Goal: Task Accomplishment & Management: Use online tool/utility

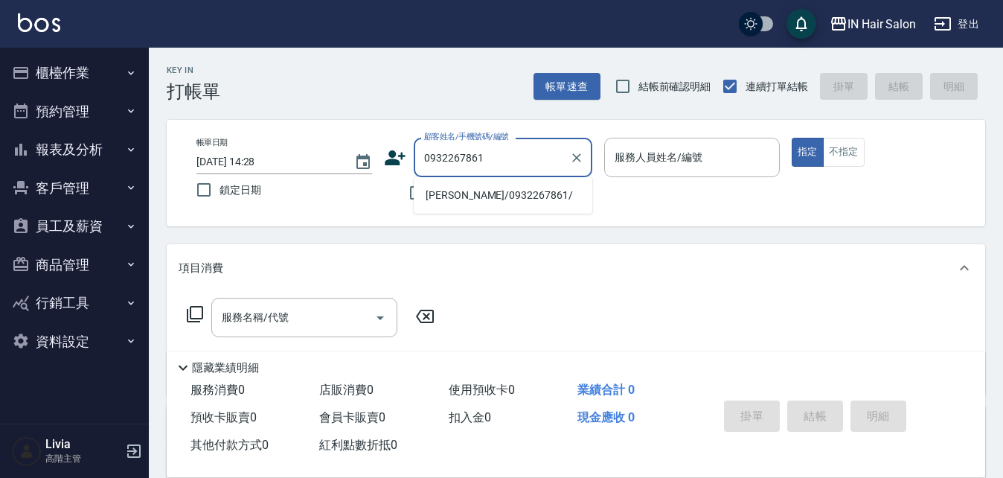
click at [450, 197] on li "[PERSON_NAME]/0932267861/" at bounding box center [503, 195] width 179 height 25
type input "[PERSON_NAME]/0932267861/"
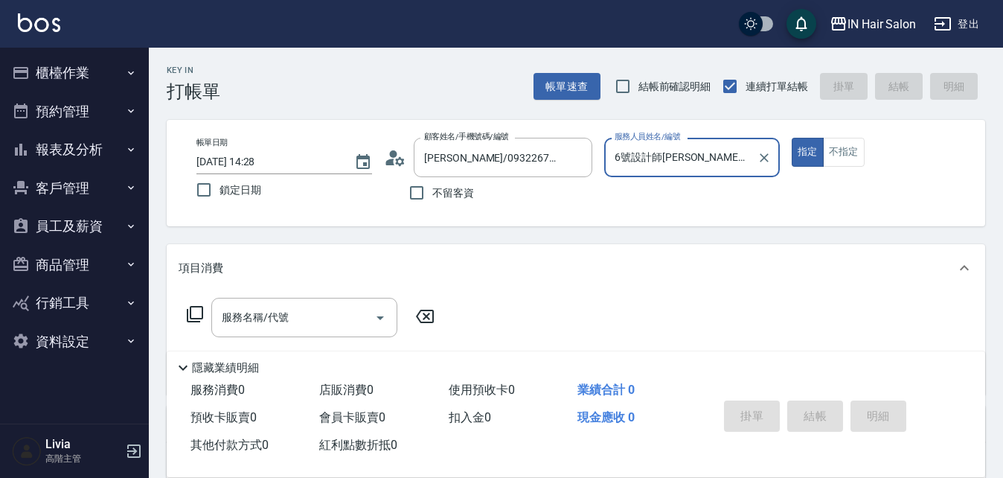
click at [699, 163] on input "6號設計師[PERSON_NAME]-6" at bounding box center [681, 157] width 140 height 26
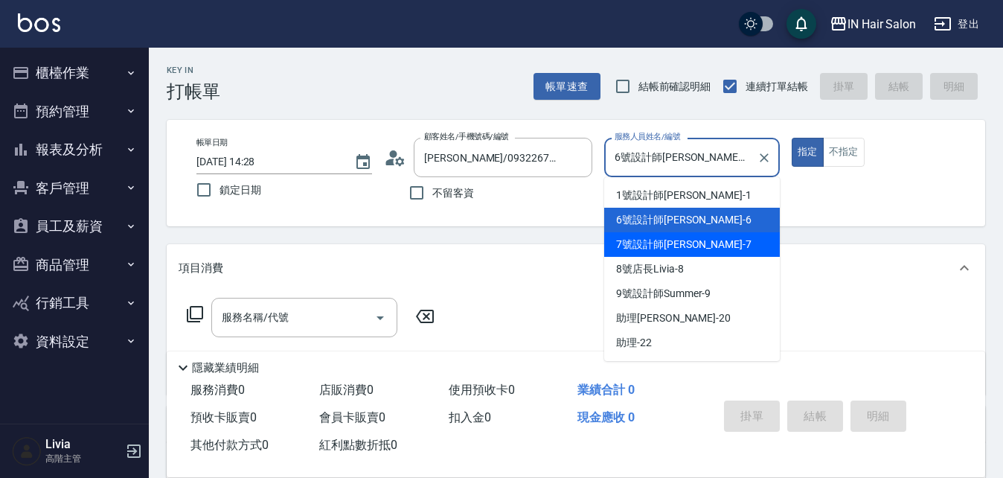
click at [629, 242] on span "7號設計師[PERSON_NAME] -7" at bounding box center [683, 245] width 135 height 16
type input "7號設計師[PERSON_NAME]-7"
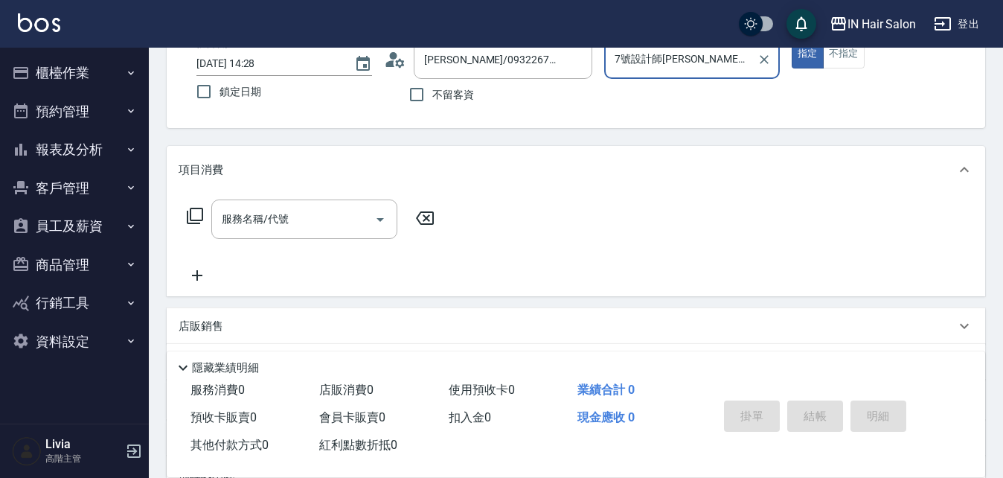
scroll to position [223, 0]
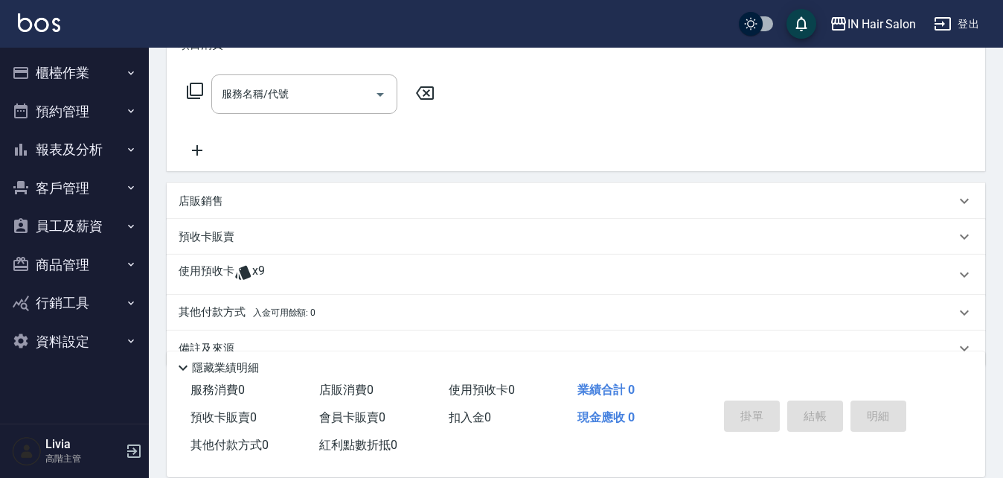
click at [215, 266] on p "使用預收卡" at bounding box center [207, 275] width 56 height 22
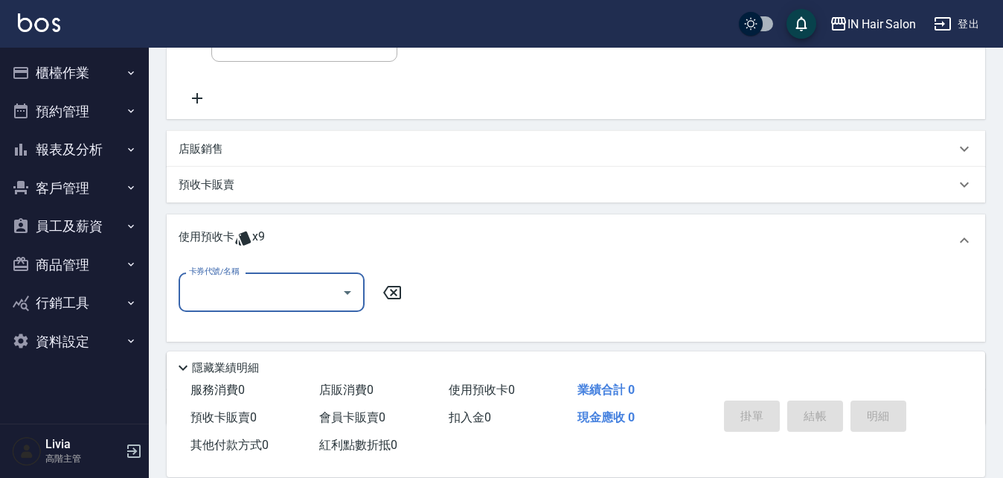
scroll to position [298, 0]
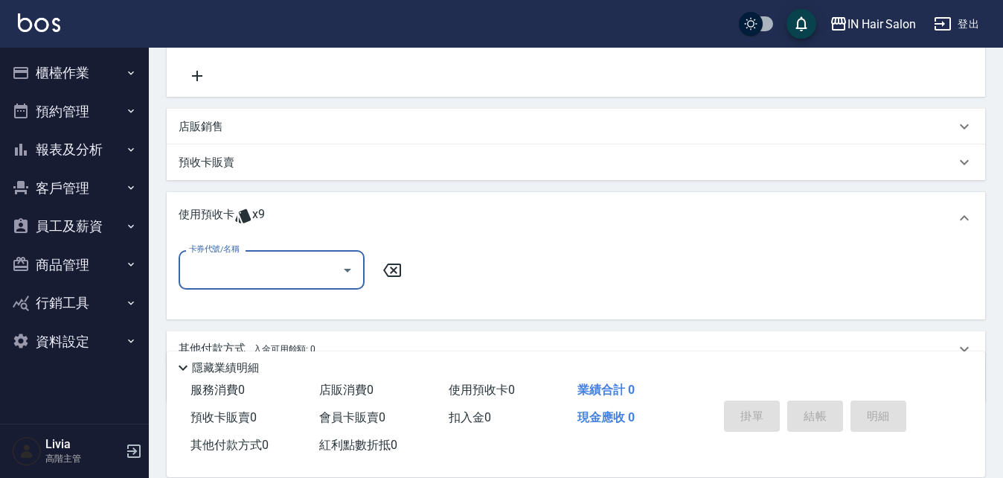
click at [251, 274] on input "卡券代號/名稱" at bounding box center [260, 270] width 150 height 26
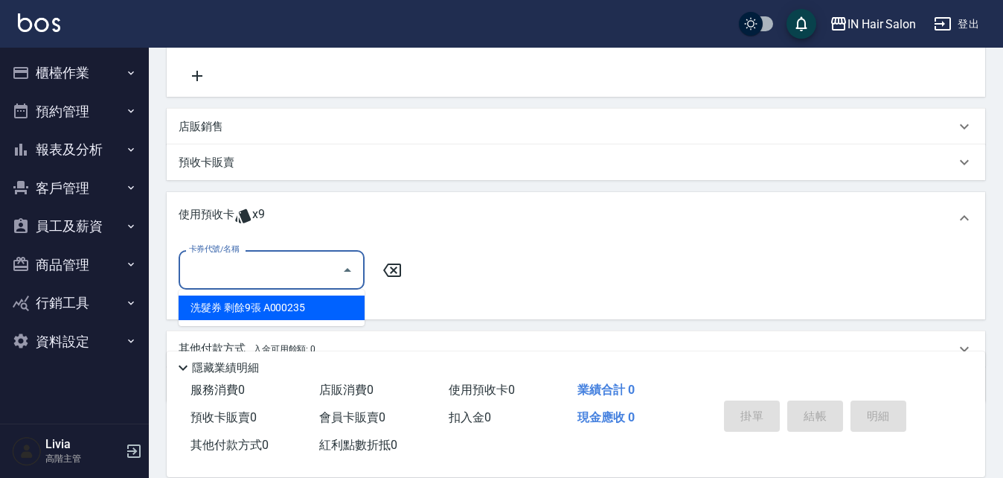
click at [259, 304] on div "洗髮券 剩餘9張 A000235" at bounding box center [272, 308] width 186 height 25
type input "洗髮券 A000235"
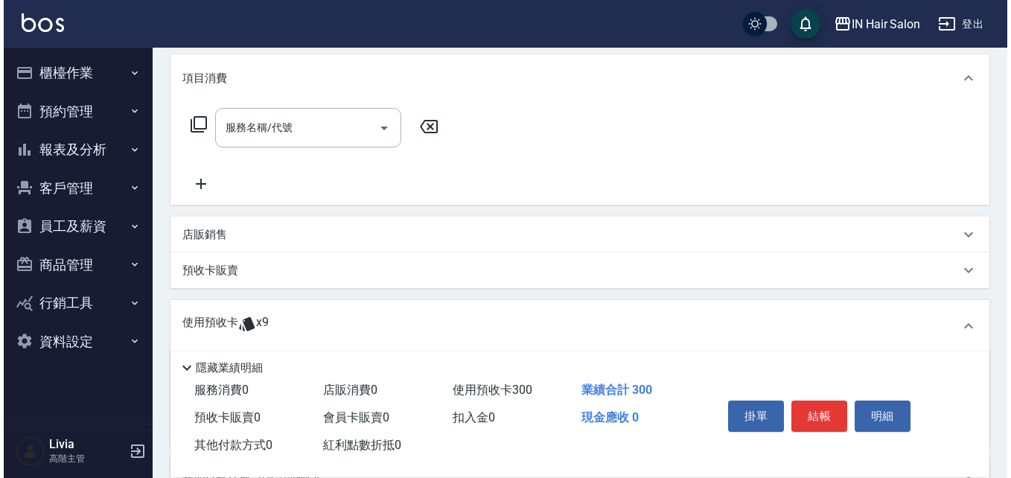
scroll to position [74, 0]
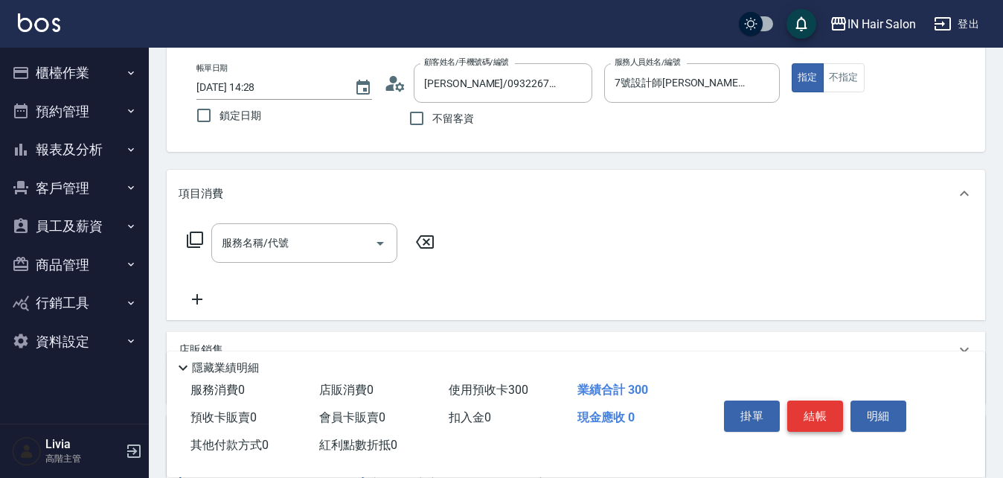
click at [810, 406] on button "結帳" at bounding box center [816, 415] width 56 height 31
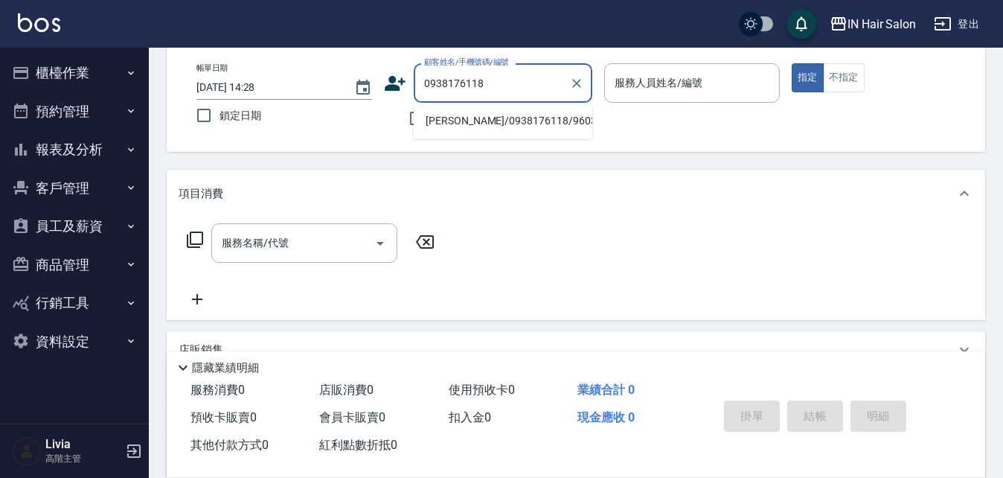
click at [479, 119] on li "[PERSON_NAME]/0938176118/960386" at bounding box center [503, 121] width 179 height 25
type input "[PERSON_NAME]/0938176118/960386"
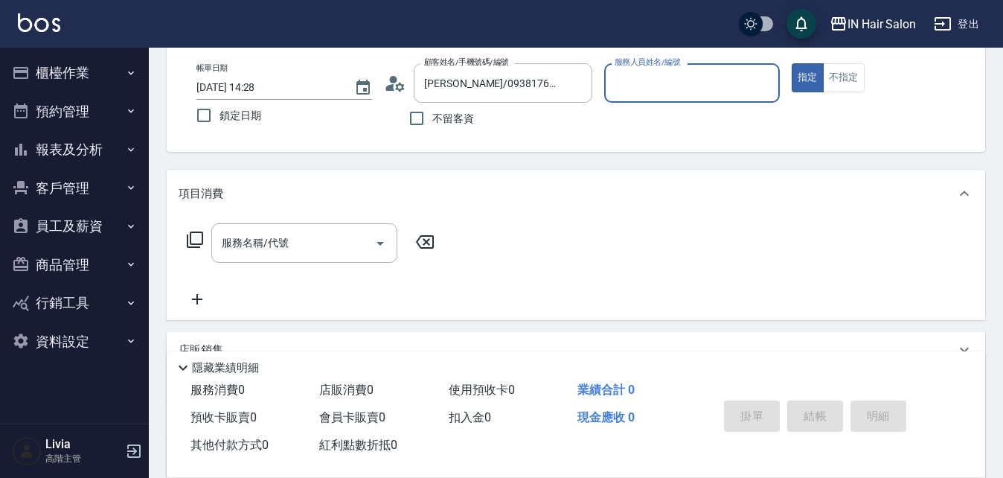
type input "8號店長Livia-8"
click at [197, 234] on icon at bounding box center [195, 240] width 18 height 18
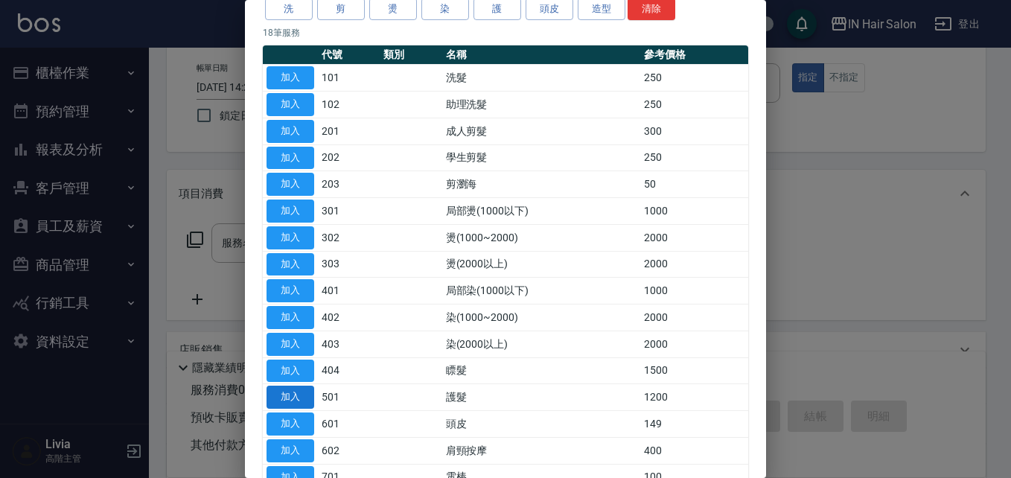
click at [295, 395] on button "加入" at bounding box center [290, 397] width 48 height 23
type input "護髮(501)"
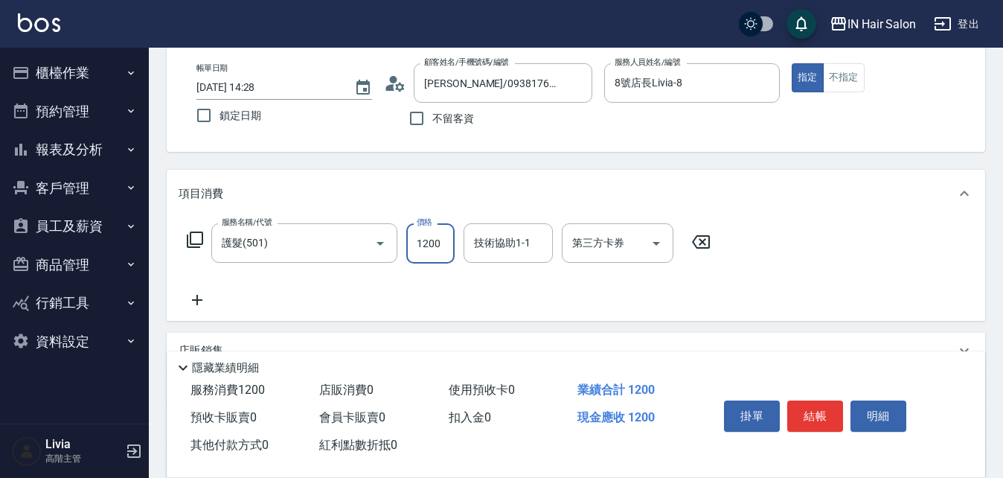
click at [444, 240] on input "1200" at bounding box center [430, 243] width 48 height 40
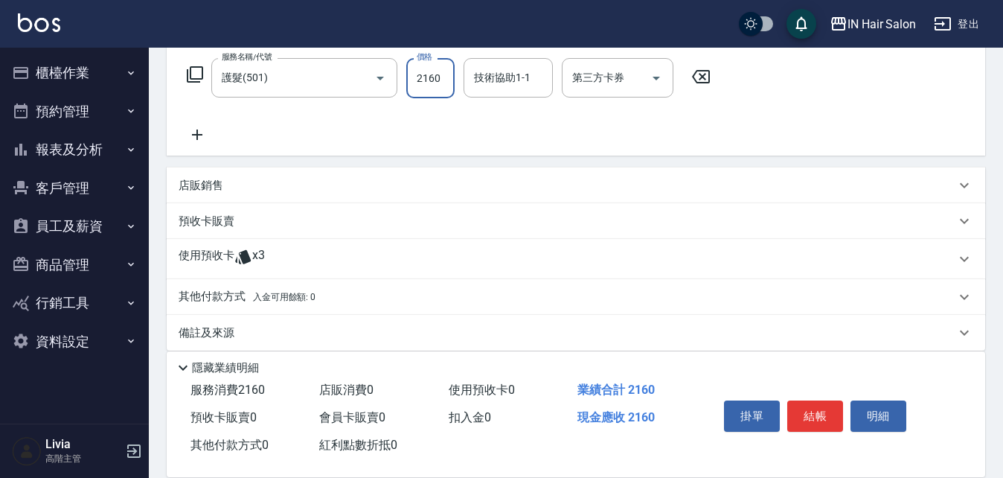
scroll to position [255, 0]
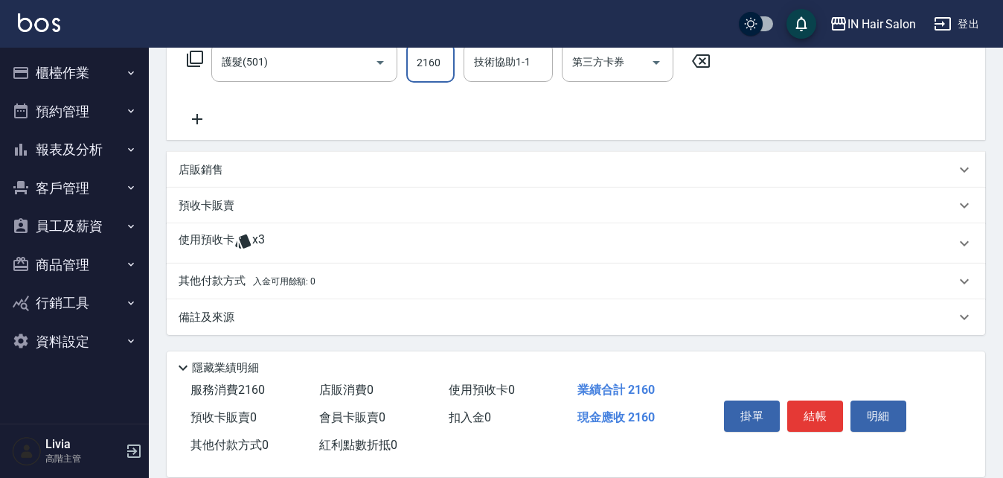
type input "2160"
click at [214, 244] on p "使用預收卡" at bounding box center [207, 243] width 56 height 22
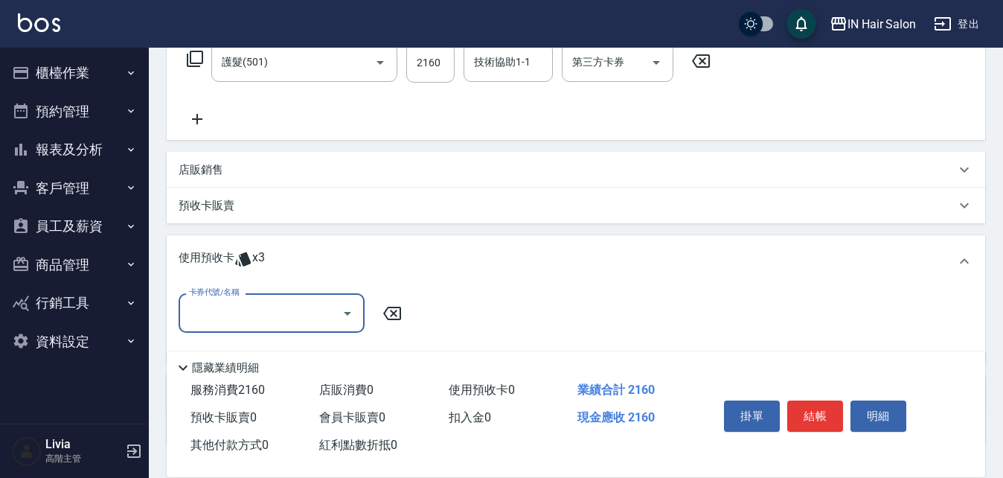
scroll to position [0, 0]
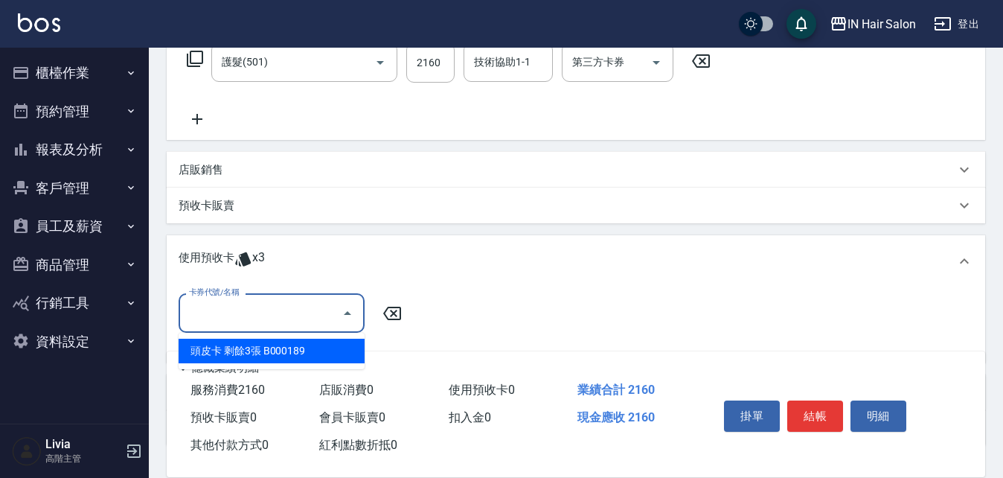
click at [229, 309] on input "卡券代號/名稱" at bounding box center [260, 313] width 150 height 26
click at [243, 353] on div "頭皮卡 剩餘3張 B000189" at bounding box center [272, 351] width 186 height 25
type input "頭皮卡 B000189"
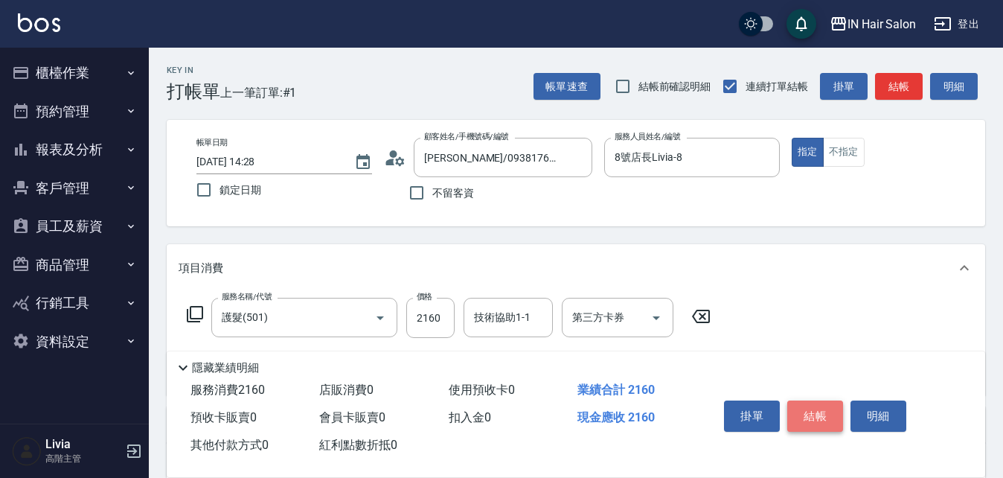
click at [807, 408] on button "結帳" at bounding box center [816, 415] width 56 height 31
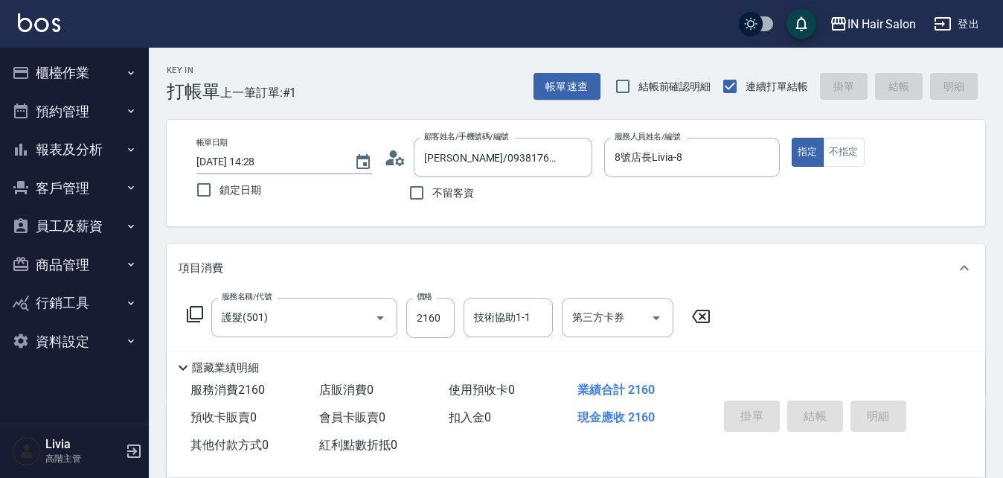
type input "[DATE] 14:29"
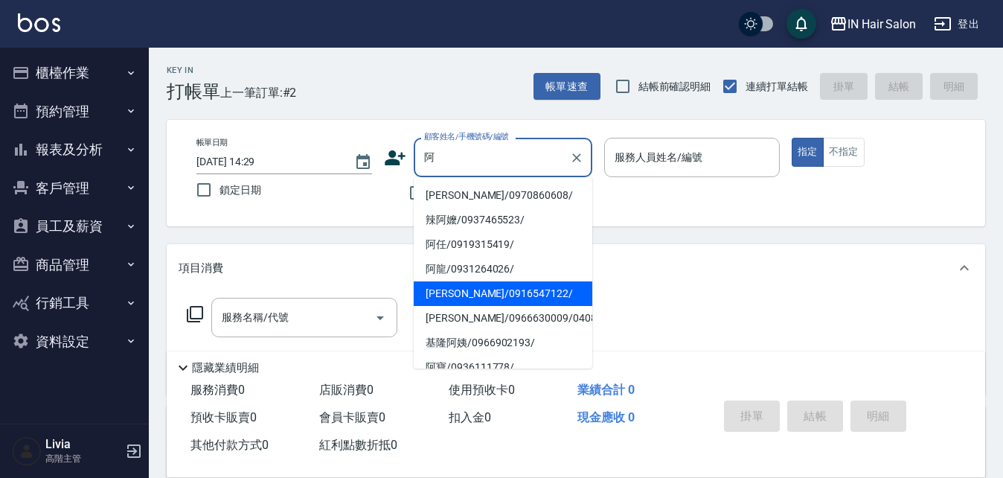
click at [442, 295] on li "[PERSON_NAME]/0916547122/" at bounding box center [503, 293] width 179 height 25
type input "[PERSON_NAME]/0916547122/"
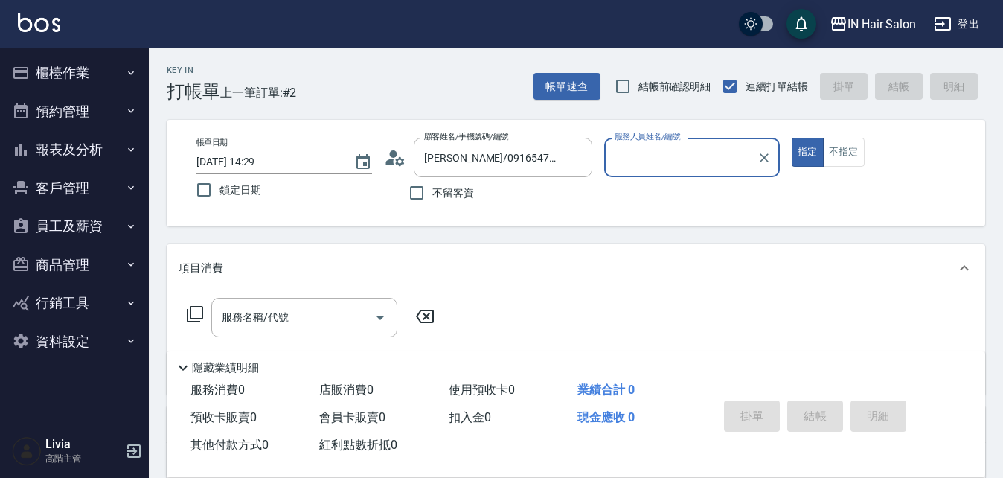
type input "7號設計師[PERSON_NAME]-7"
click at [195, 315] on icon at bounding box center [195, 314] width 18 height 18
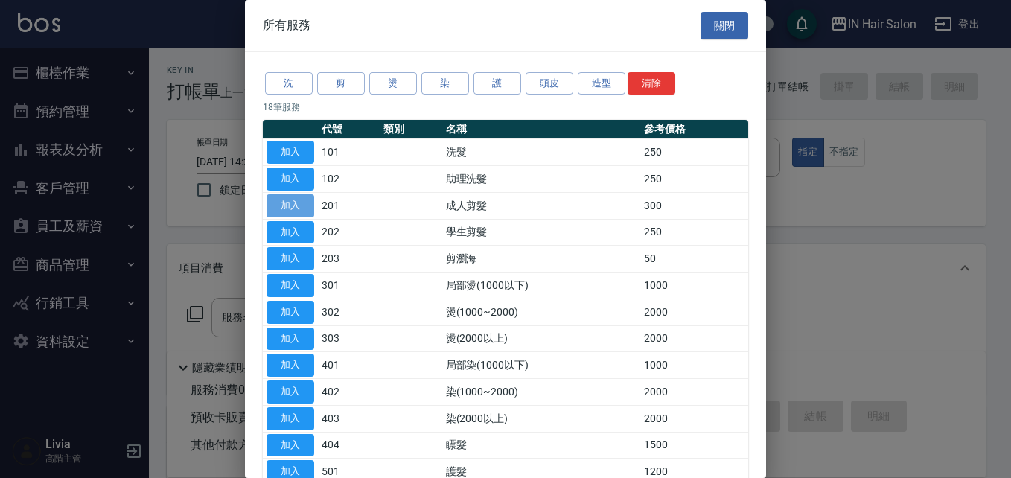
click at [301, 203] on button "加入" at bounding box center [290, 205] width 48 height 23
type input "成人剪髮(201)"
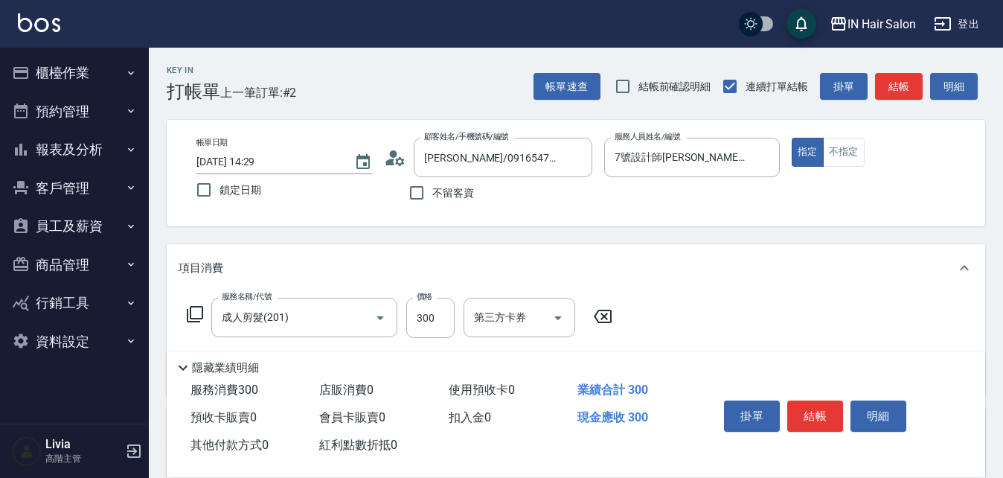
click at [191, 314] on icon at bounding box center [195, 314] width 16 height 16
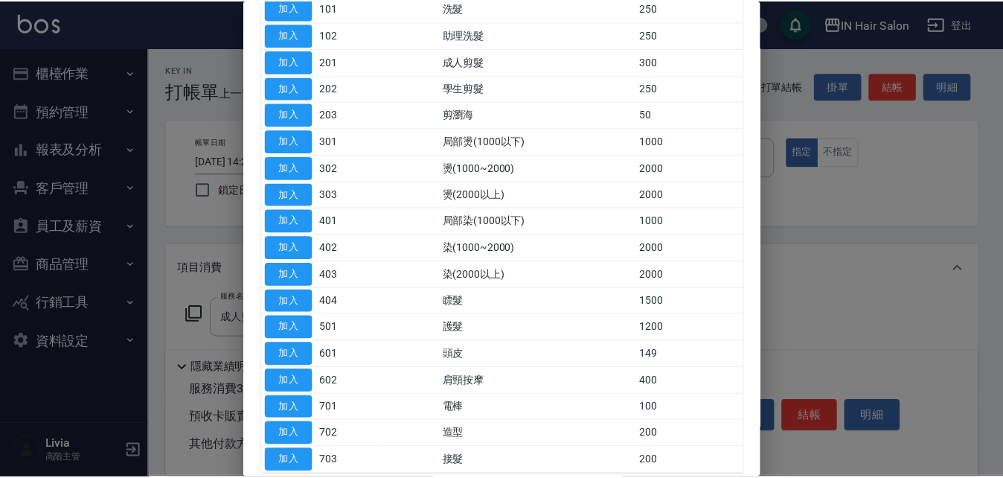
scroll to position [149, 0]
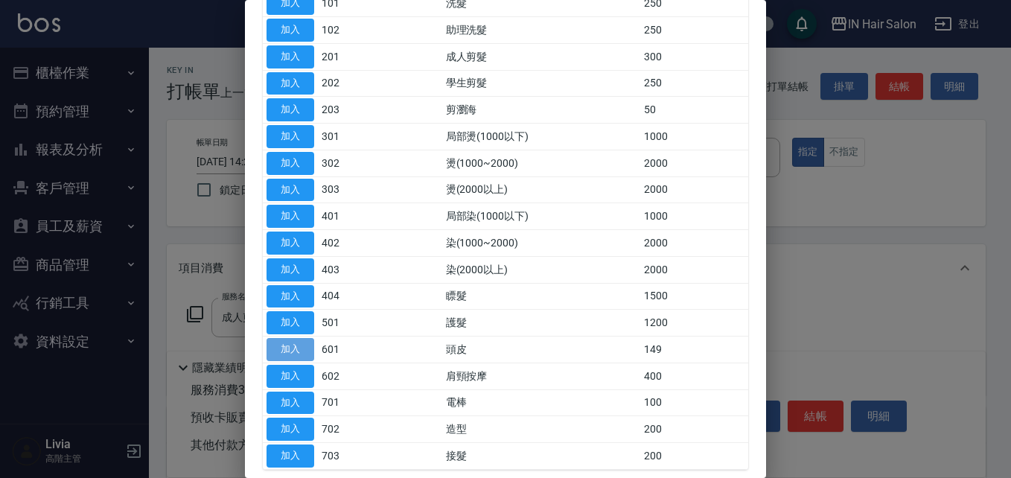
click at [296, 352] on button "加入" at bounding box center [290, 349] width 48 height 23
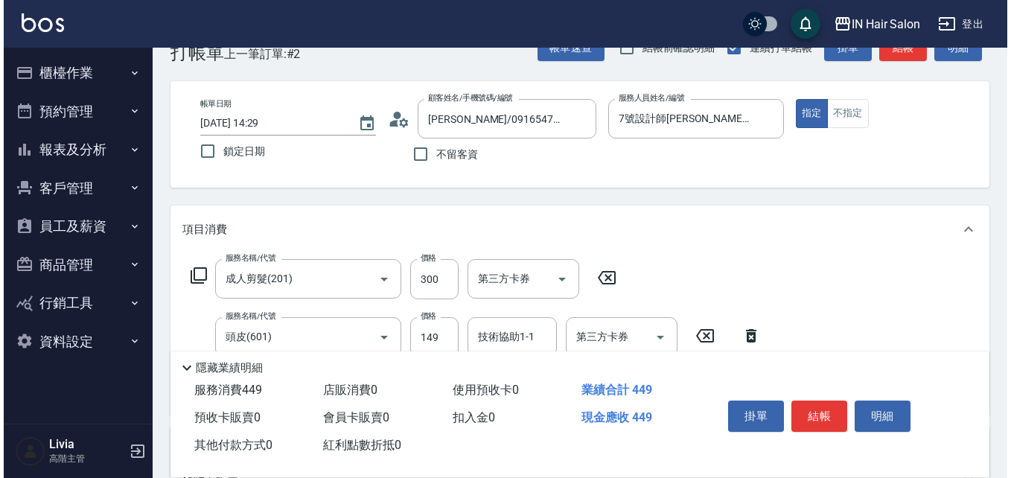
scroll to position [74, 0]
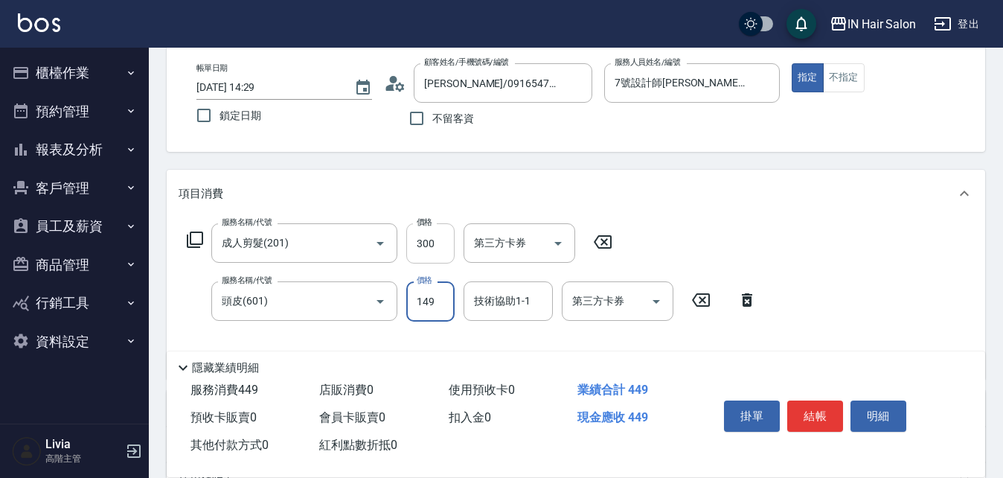
click at [444, 243] on input "300" at bounding box center [430, 243] width 48 height 40
type input "400"
click at [391, 328] on div "服務名稱/代號 成人剪髮(201) 服務名稱/代號 價格 400 價格 第三方卡券 第三方卡券 服務名稱/代號 頭皮(601) 服務名稱/代號 價格 149 …" at bounding box center [472, 295] width 587 height 144
click at [441, 297] on input "149" at bounding box center [430, 301] width 48 height 40
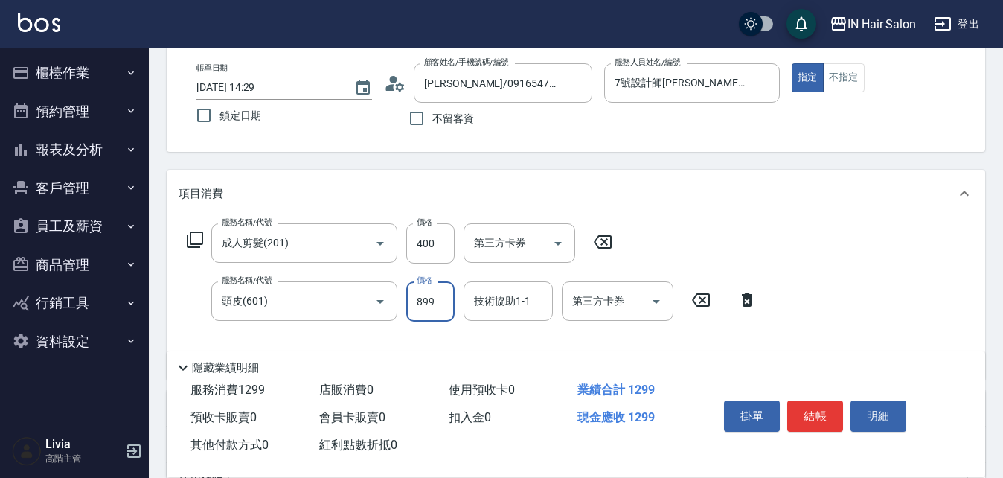
type input "899"
click at [392, 335] on div "服務名稱/代號 成人剪髮(201) 服務名稱/代號 價格 400 價格 第三方卡券 第三方卡券 服務名稱/代號 頭皮(601) 服務名稱/代號 價格 899 …" at bounding box center [472, 295] width 587 height 144
click at [808, 412] on button "結帳" at bounding box center [816, 415] width 56 height 31
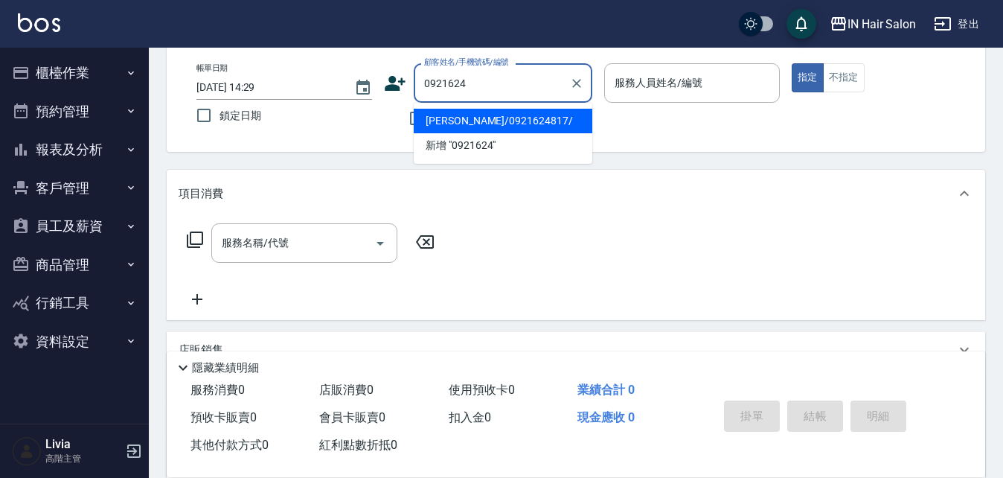
click at [505, 125] on li "[PERSON_NAME]/0921624817/" at bounding box center [503, 121] width 179 height 25
type input "[PERSON_NAME]/0921624817/"
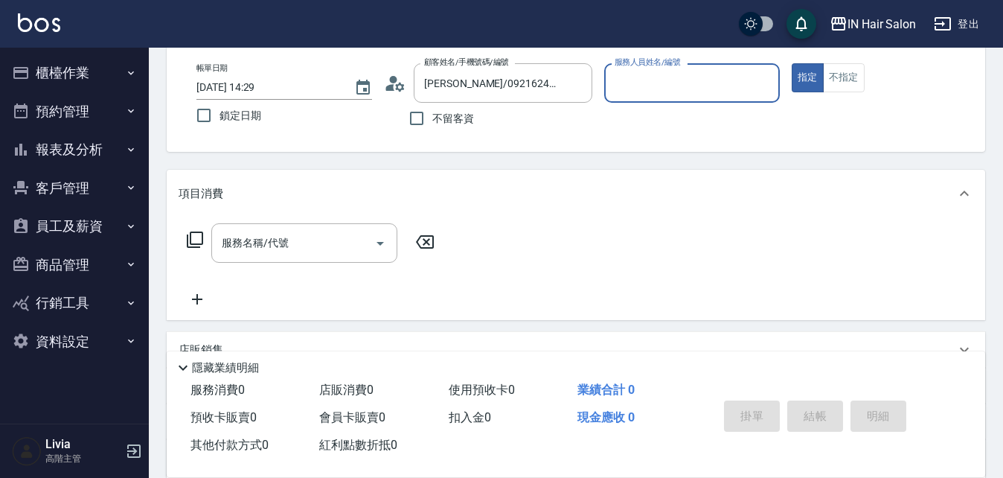
type input "6號設計師[PERSON_NAME]-6"
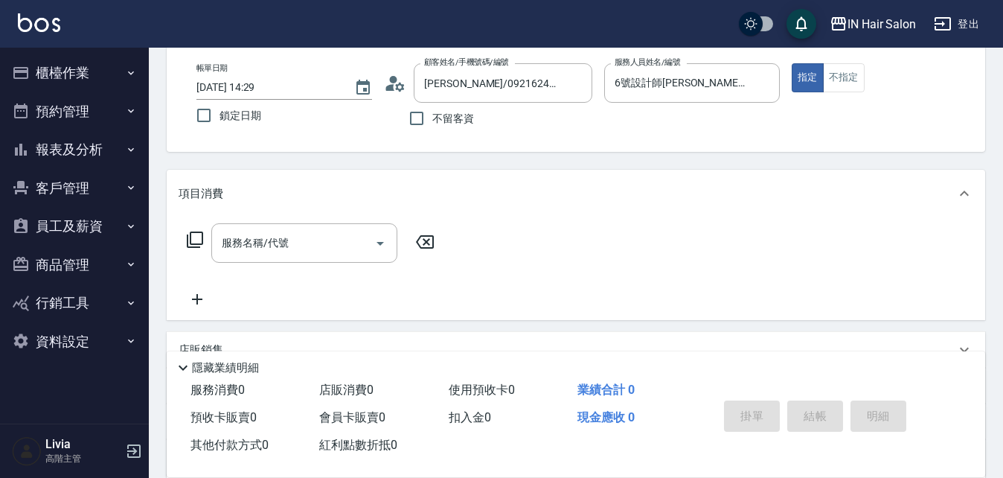
click at [193, 239] on icon at bounding box center [195, 240] width 18 height 18
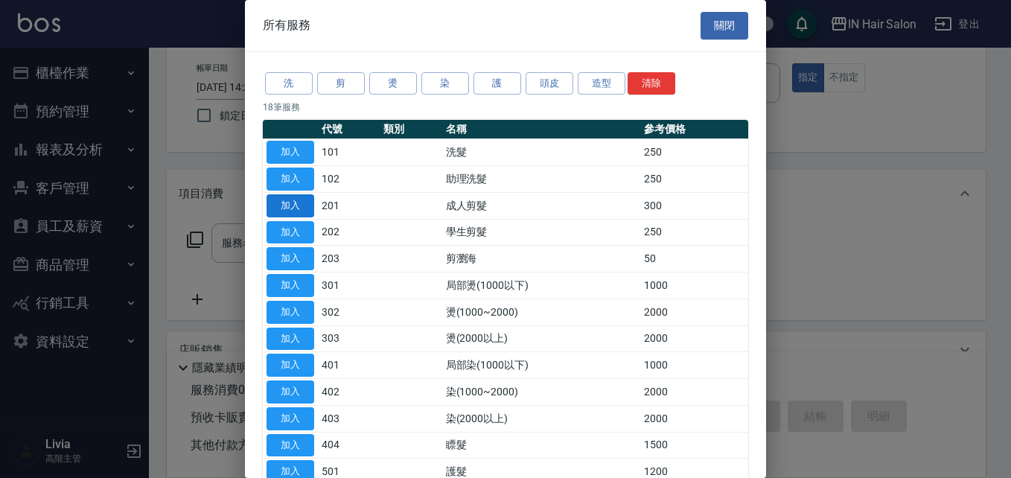
click at [304, 201] on button "加入" at bounding box center [290, 205] width 48 height 23
type input "成人剪髮(201)"
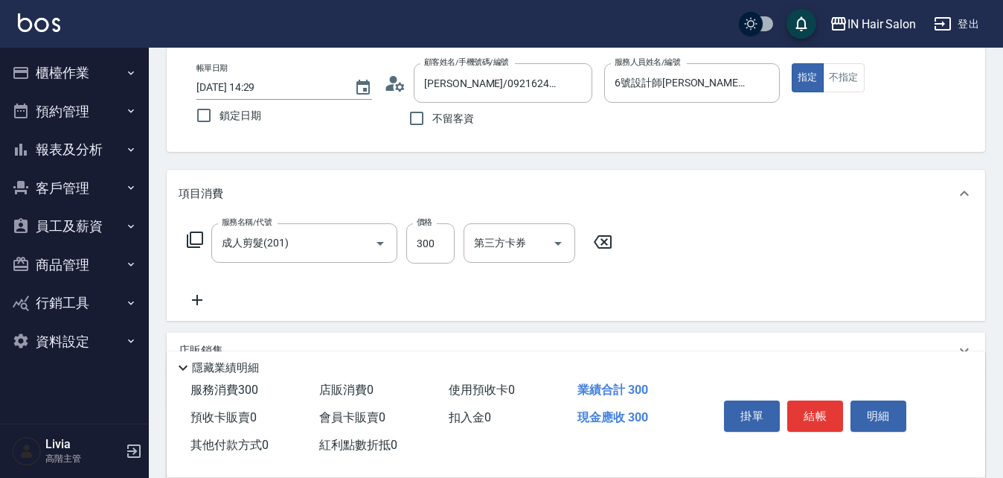
click at [197, 237] on icon at bounding box center [195, 240] width 18 height 18
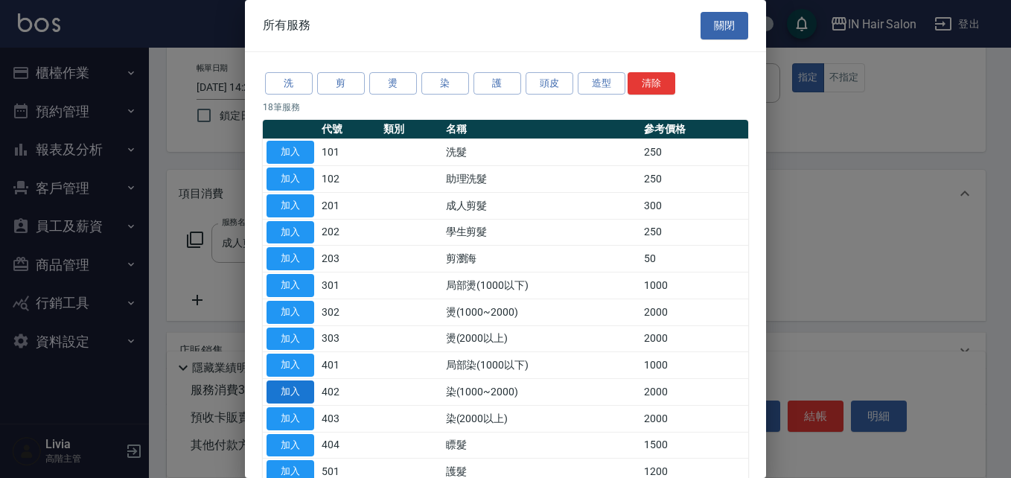
click at [297, 389] on button "加入" at bounding box center [290, 391] width 48 height 23
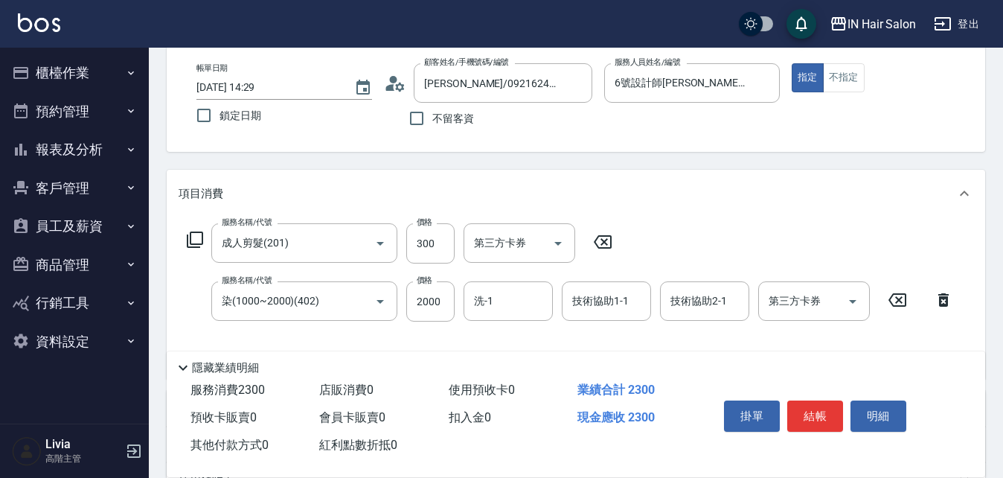
click at [201, 231] on icon at bounding box center [195, 240] width 18 height 18
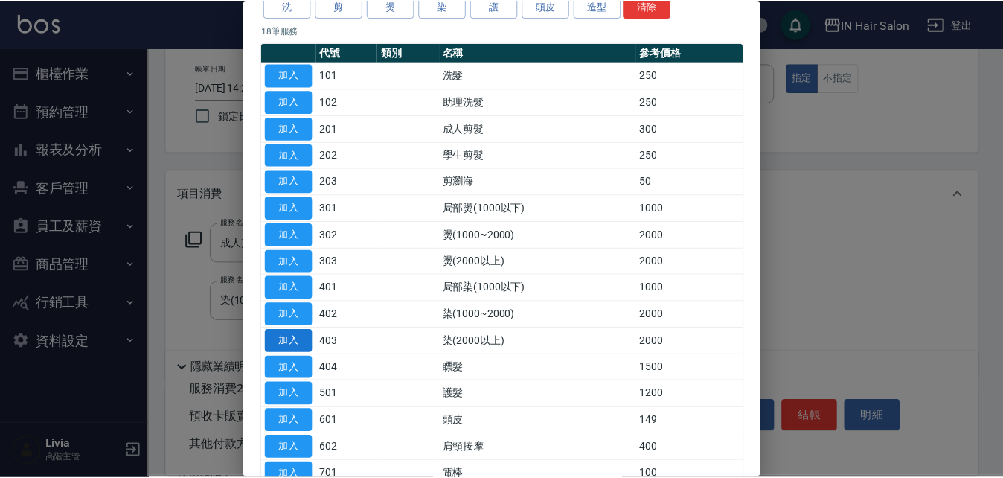
scroll to position [223, 0]
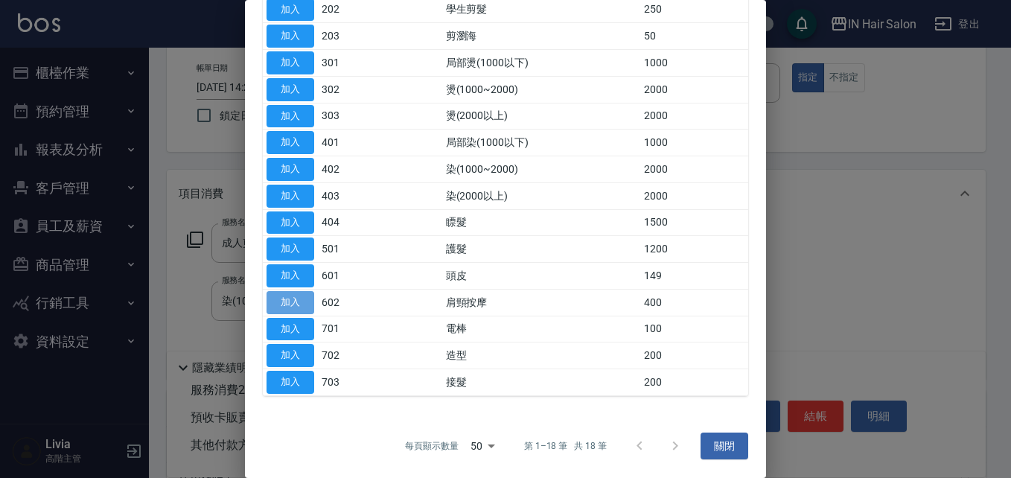
click at [297, 296] on button "加入" at bounding box center [290, 302] width 48 height 23
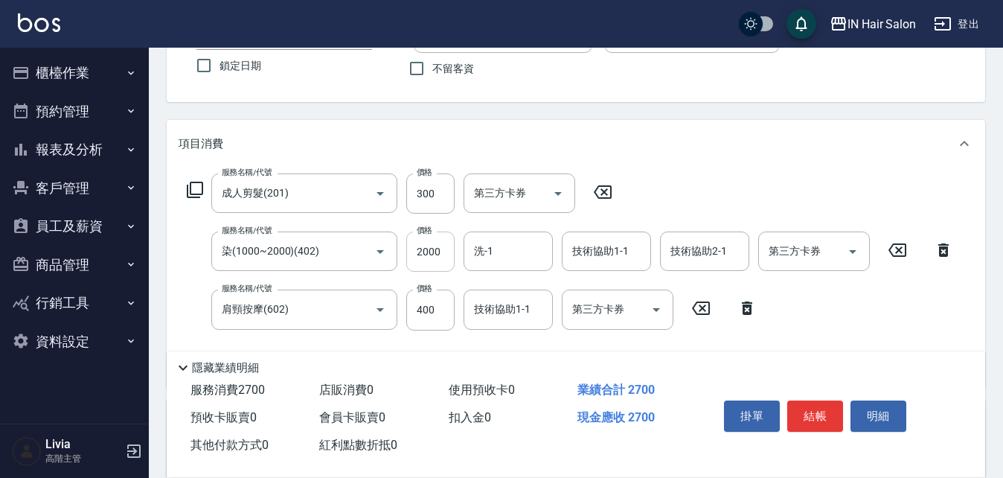
scroll to position [149, 0]
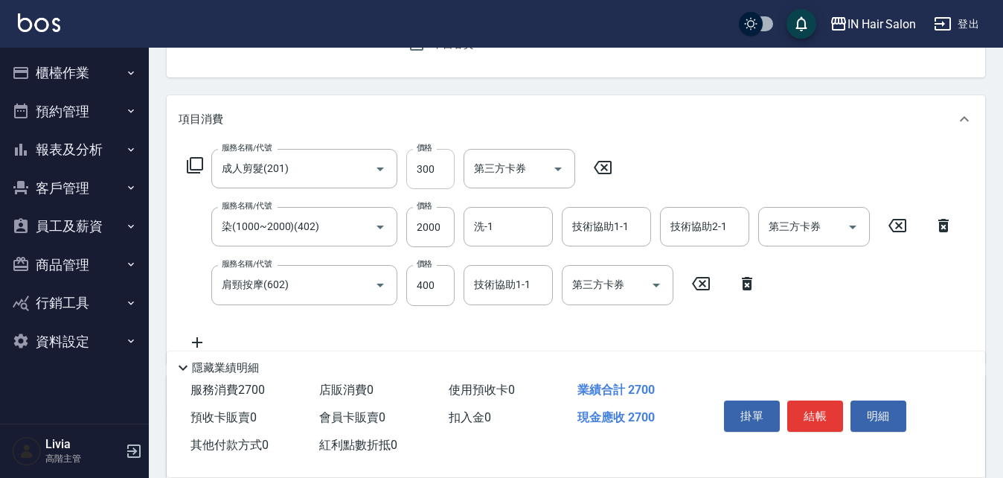
click at [441, 167] on input "300" at bounding box center [430, 169] width 48 height 40
type input "320"
click at [444, 227] on input "2000" at bounding box center [430, 227] width 48 height 40
type input "1440"
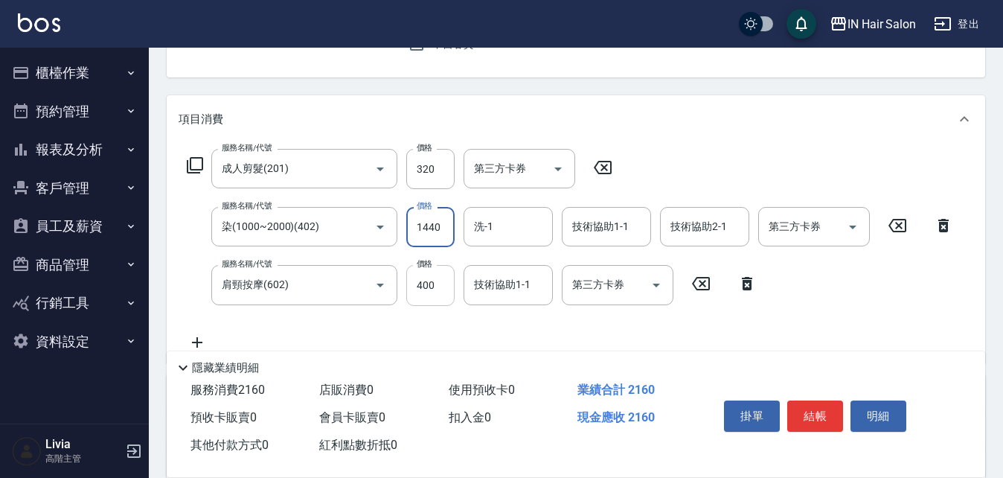
click at [438, 284] on input "400" at bounding box center [430, 285] width 48 height 40
type input "200"
click at [392, 322] on div "服務名稱/代號 成人剪髮(201) 服務名稱/代號 價格 320 價格 第三方卡券 第三方卡券 服務名稱/代號 染(1000~2000)(402) 服務名稱/…" at bounding box center [571, 250] width 784 height 202
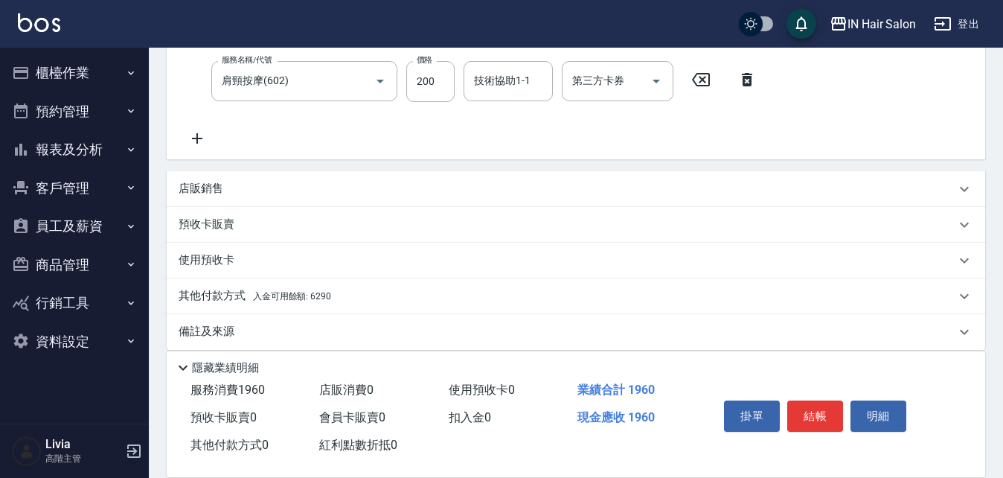
scroll to position [368, 0]
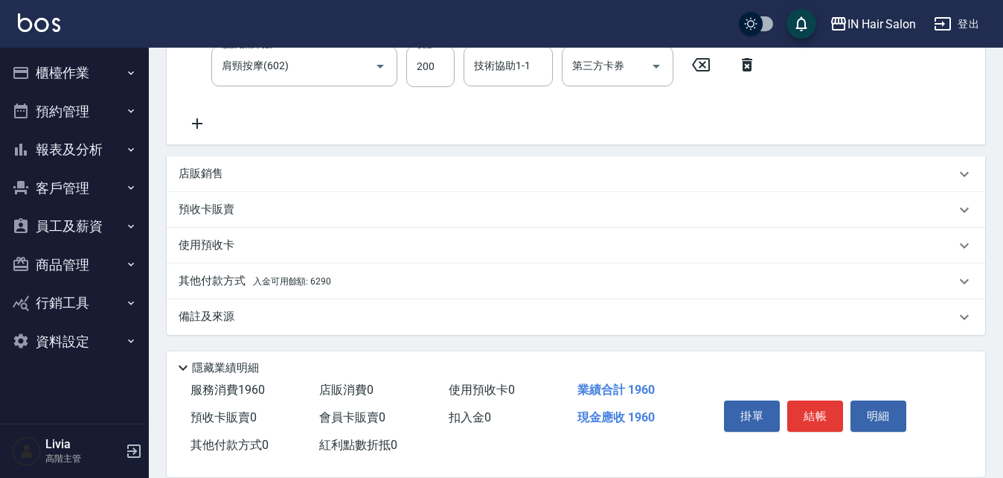
click at [211, 282] on p "其他付款方式 入金可用餘額: 6290" at bounding box center [255, 281] width 153 height 16
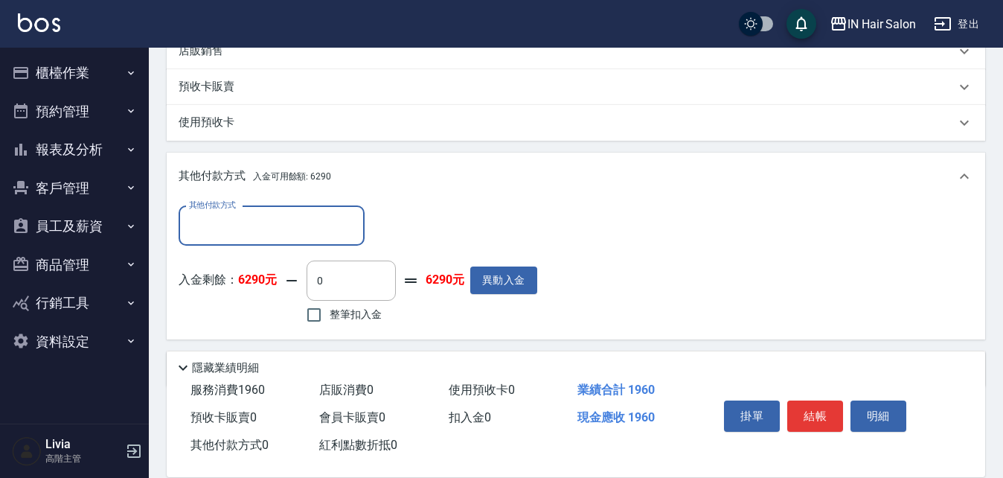
scroll to position [543, 0]
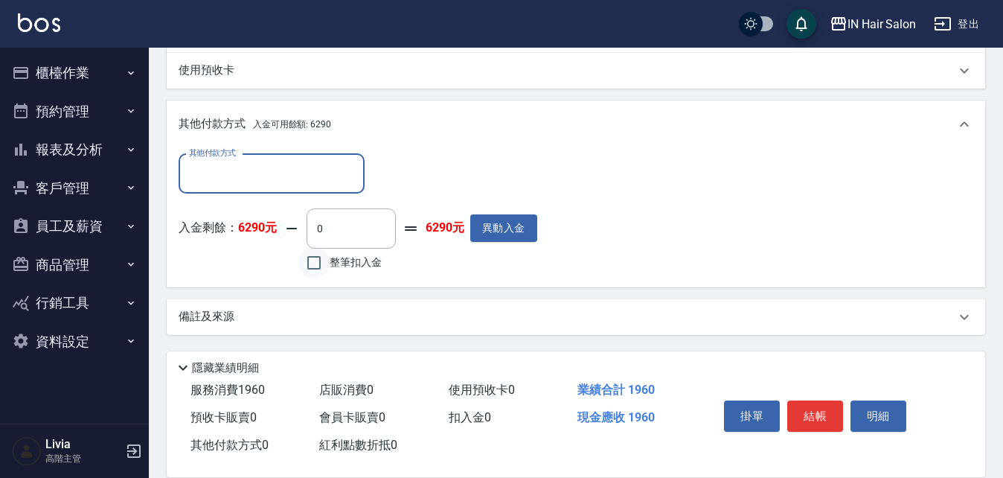
click at [314, 264] on input "整筆扣入金" at bounding box center [313, 262] width 31 height 31
checkbox input "true"
type input "1960"
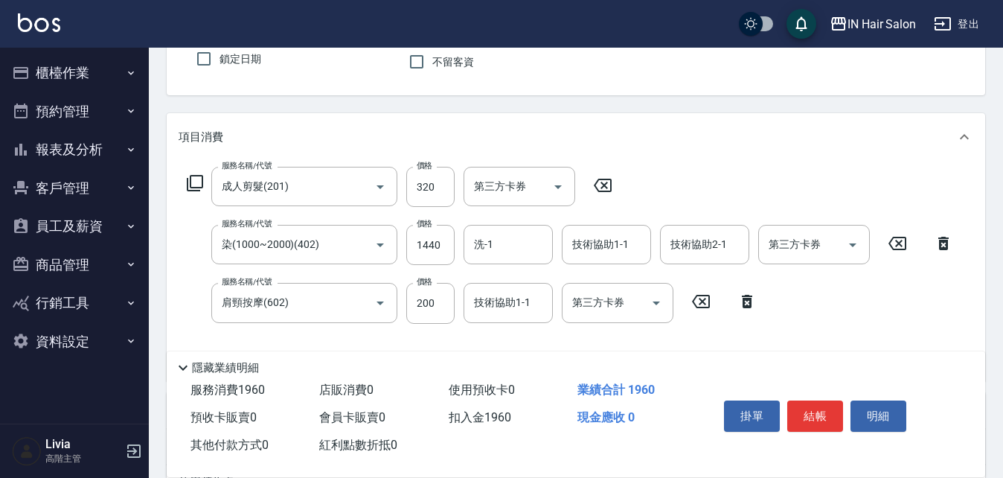
scroll to position [22, 0]
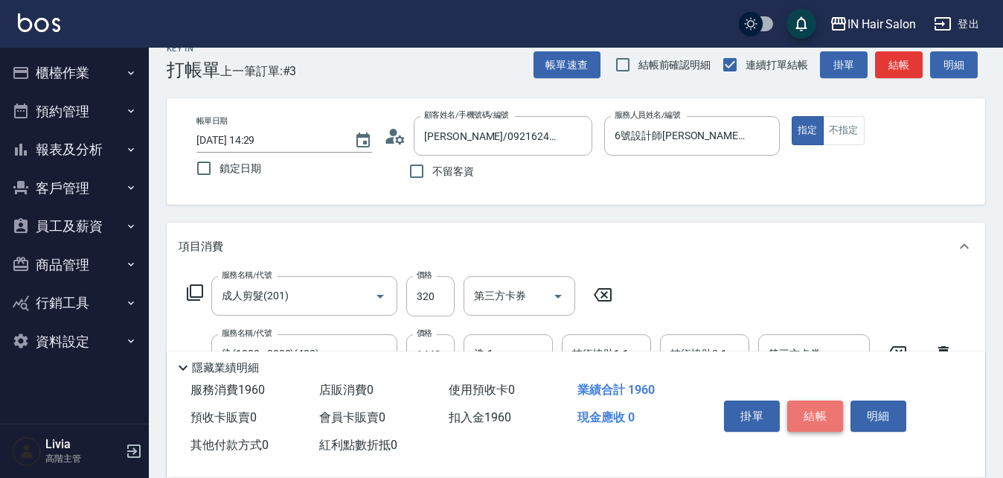
click at [814, 409] on button "結帳" at bounding box center [816, 415] width 56 height 31
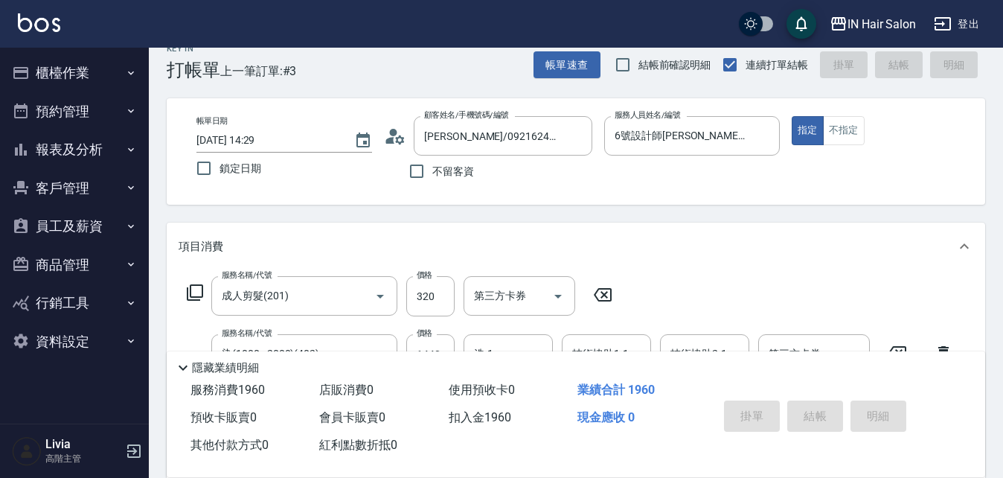
type input "[DATE] 14:30"
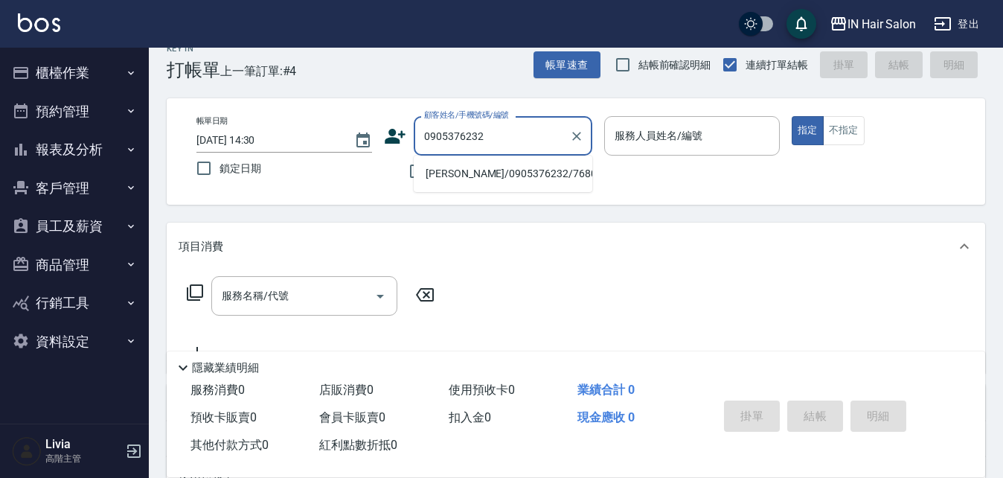
click at [450, 176] on li "[PERSON_NAME]/0905376232/768095" at bounding box center [503, 174] width 179 height 25
type input "[PERSON_NAME]/0905376232/768095"
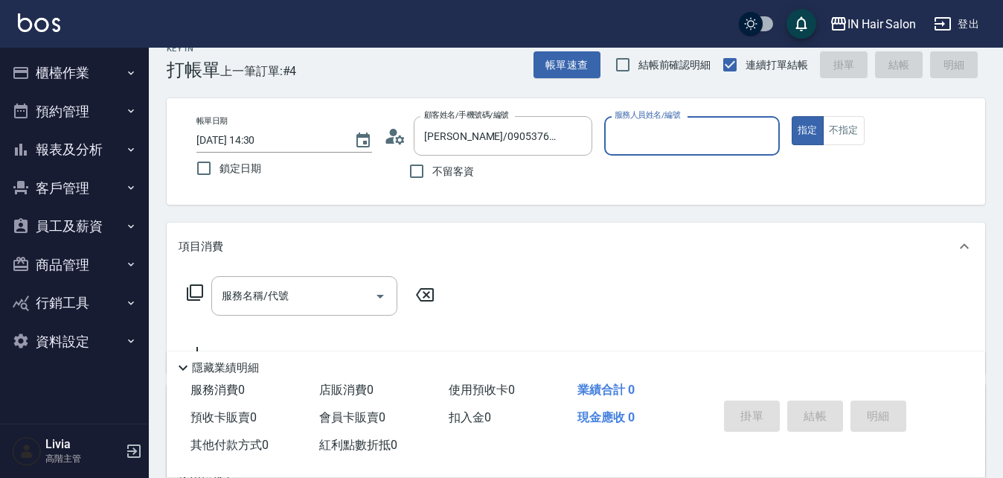
type input "8號店長Livia-8"
click at [199, 288] on icon at bounding box center [195, 293] width 18 height 18
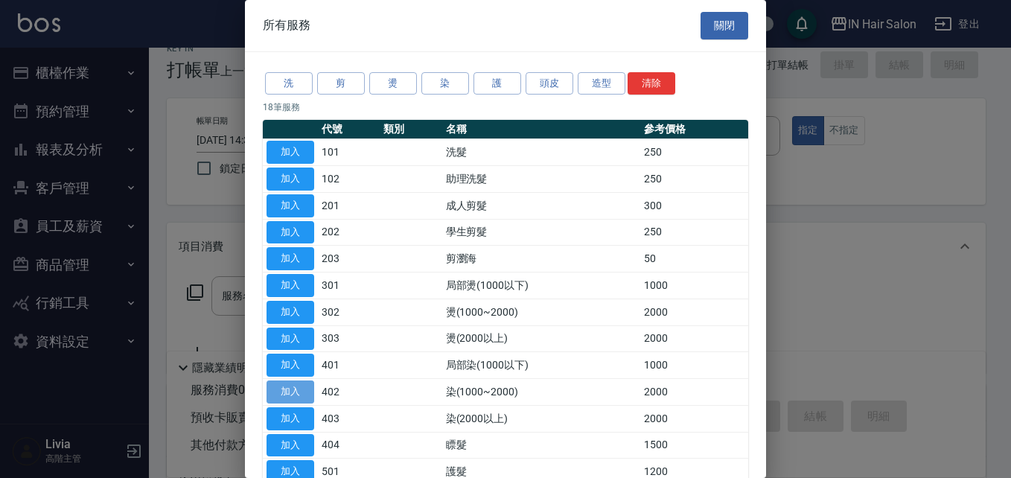
click at [299, 388] on button "加入" at bounding box center [290, 391] width 48 height 23
type input "染(1000~2000)(402)"
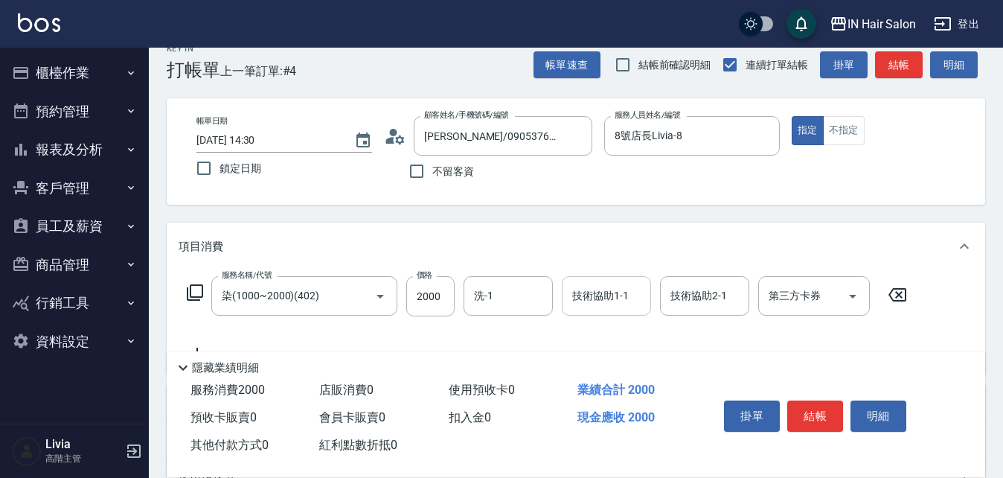
click at [596, 290] on input "技術協助1-1" at bounding box center [607, 296] width 76 height 26
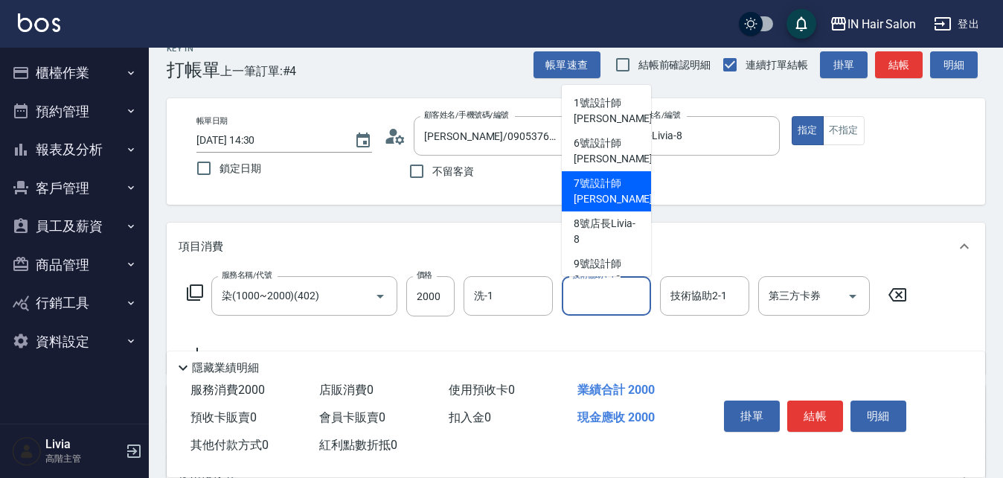
drag, startPoint x: 598, startPoint y: 179, endPoint x: 607, endPoint y: 194, distance: 18.0
click at [598, 179] on span "7號設計師[PERSON_NAME] -7" at bounding box center [618, 191] width 88 height 31
type input "7號設計師[PERSON_NAME]-7"
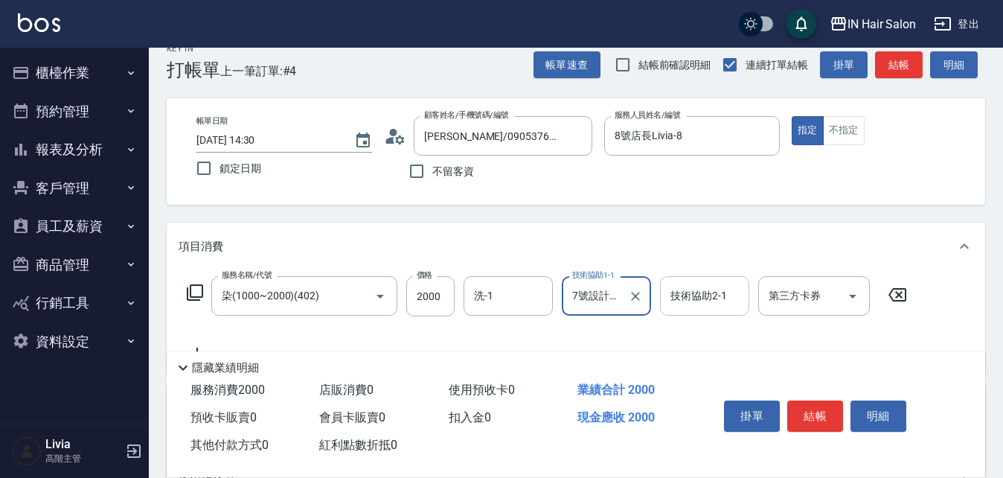
click at [694, 293] on input "技術協助2-1" at bounding box center [705, 296] width 76 height 26
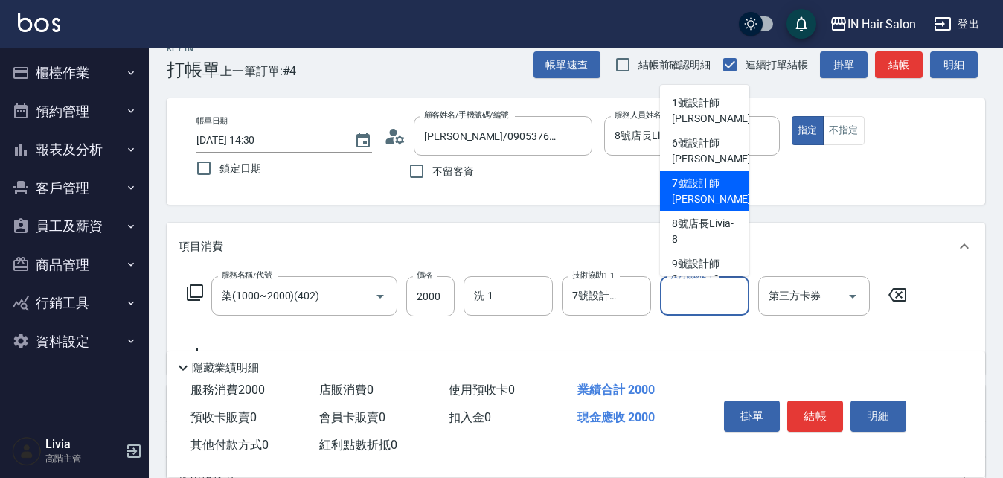
click at [689, 192] on span "7號設計師[PERSON_NAME] -7" at bounding box center [716, 191] width 88 height 31
type input "7號設計師[PERSON_NAME]-7"
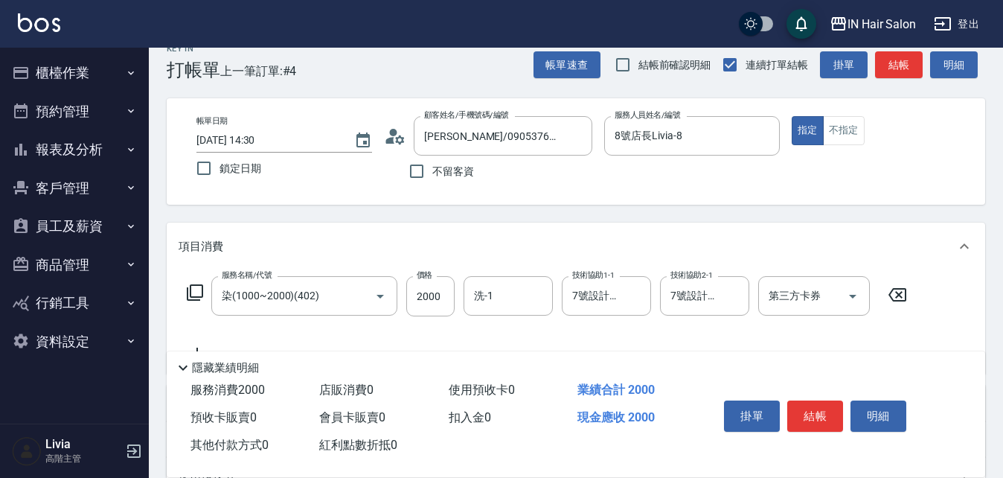
click at [605, 333] on div "服務名稱/代號 染(1000~2000)(402) 服務名稱/代號 價格 2000 價格 洗-1 洗-1 技術協助1-1 7號設計師[PERSON_NAME]…" at bounding box center [548, 319] width 738 height 86
click at [811, 410] on button "結帳" at bounding box center [816, 415] width 56 height 31
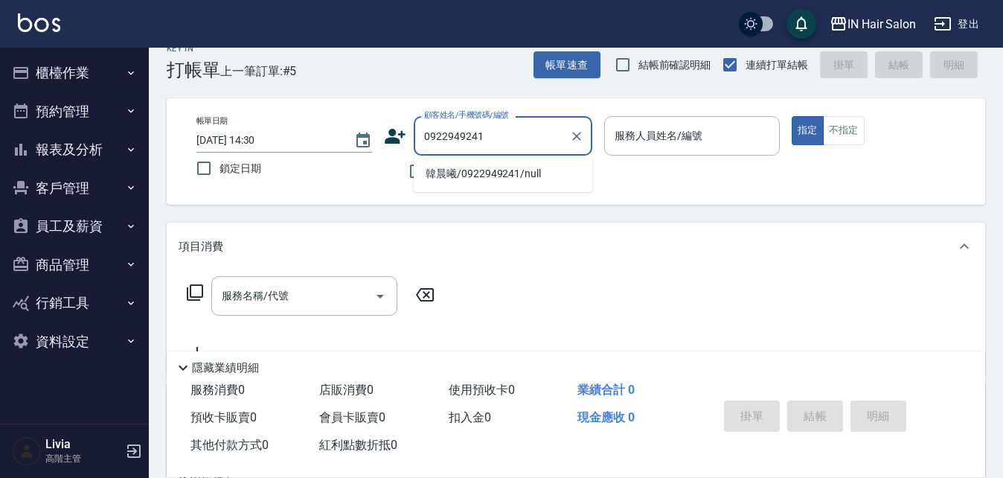
click at [444, 174] on li "韓晨曦/0922949241/null" at bounding box center [503, 174] width 179 height 25
type input "韓晨曦/0922949241/null"
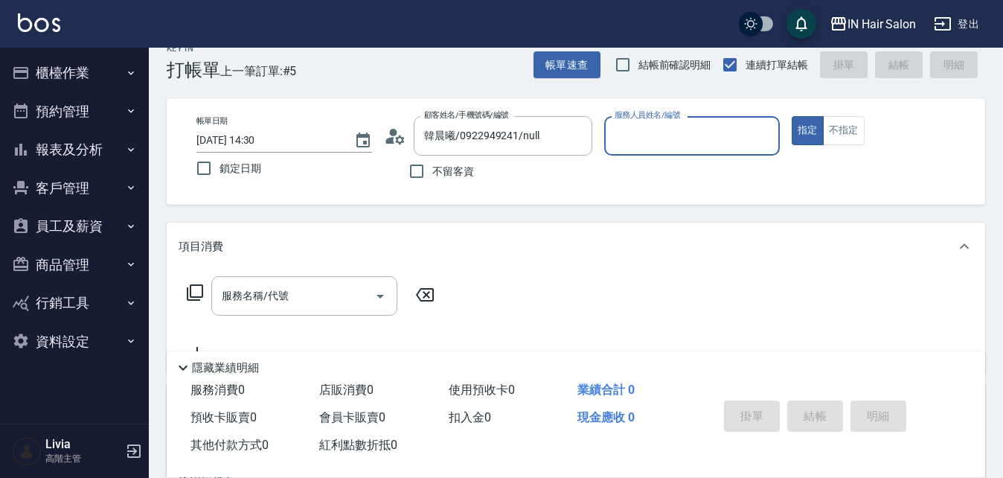
type input "6號設計師[PERSON_NAME]-6"
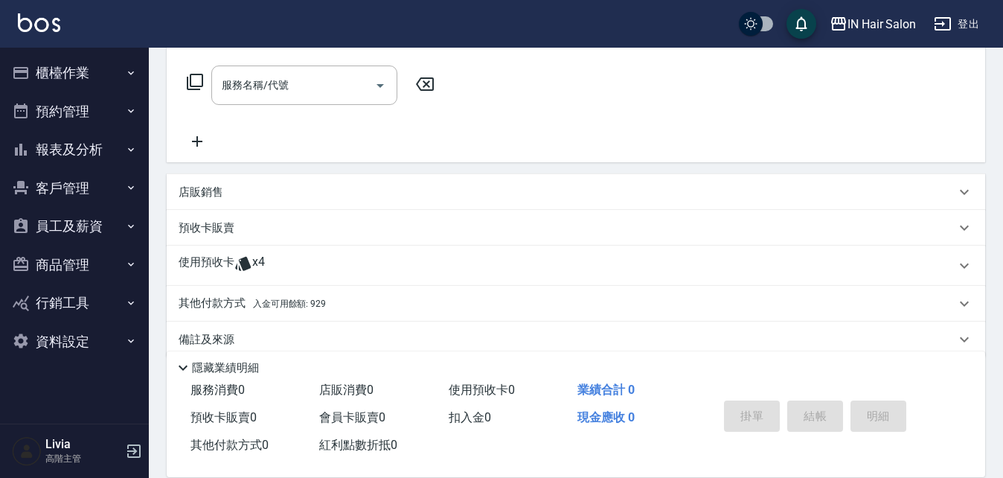
scroll to position [245, 0]
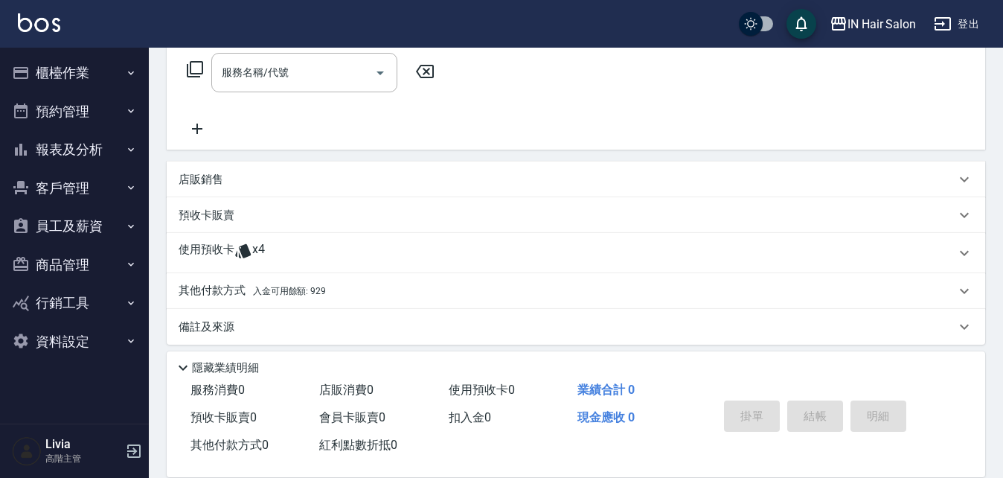
click at [216, 253] on p "使用預收卡" at bounding box center [207, 253] width 56 height 22
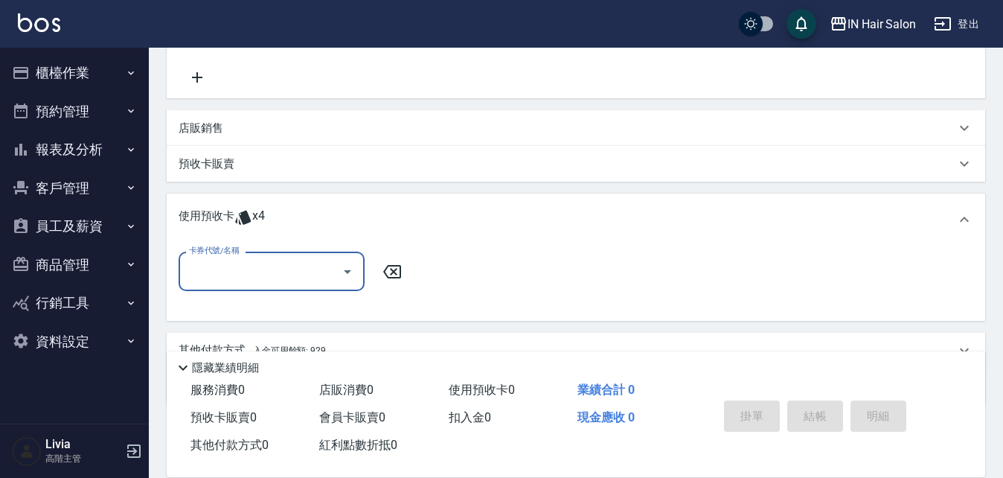
scroll to position [319, 0]
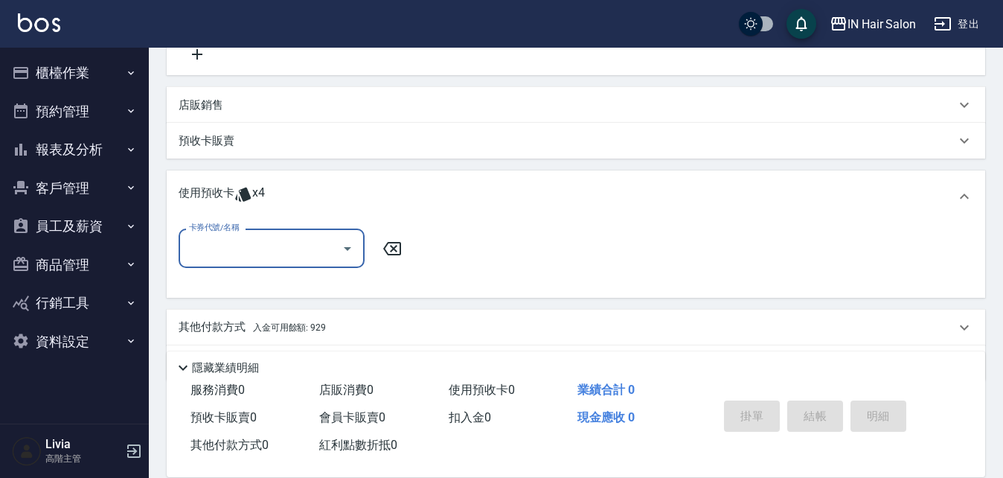
click at [252, 253] on input "卡券代號/名稱" at bounding box center [260, 248] width 150 height 26
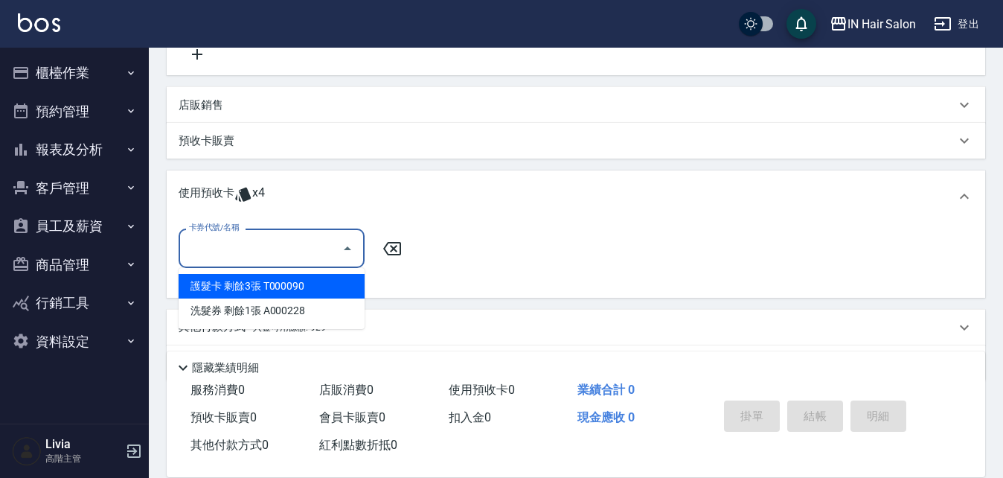
click at [303, 285] on div "護髮卡 剩餘3張 T000090" at bounding box center [272, 286] width 186 height 25
type input "護髮卡 T000090"
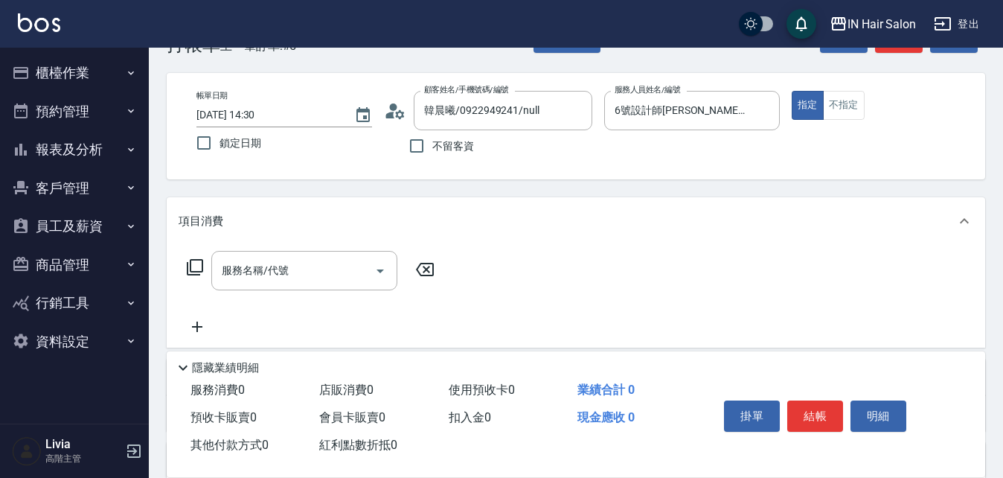
scroll to position [22, 0]
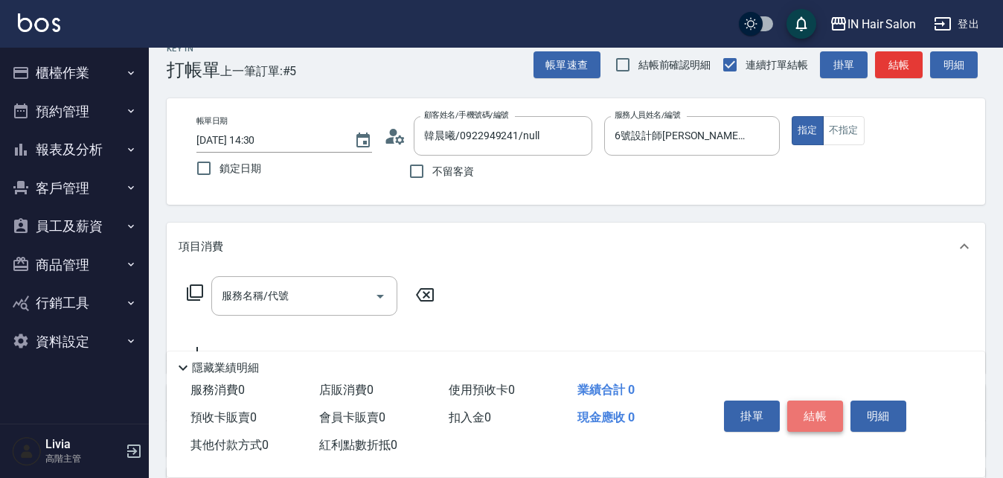
click at [811, 406] on button "結帳" at bounding box center [816, 415] width 56 height 31
type input "[DATE] 14:31"
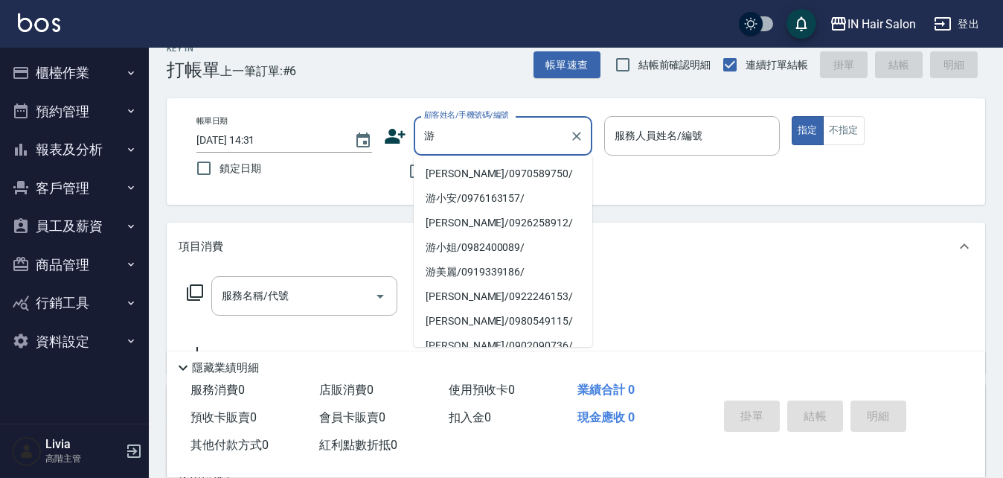
click at [447, 176] on li "[PERSON_NAME]/0970589750/" at bounding box center [503, 174] width 179 height 25
type input "[PERSON_NAME]/0970589750/"
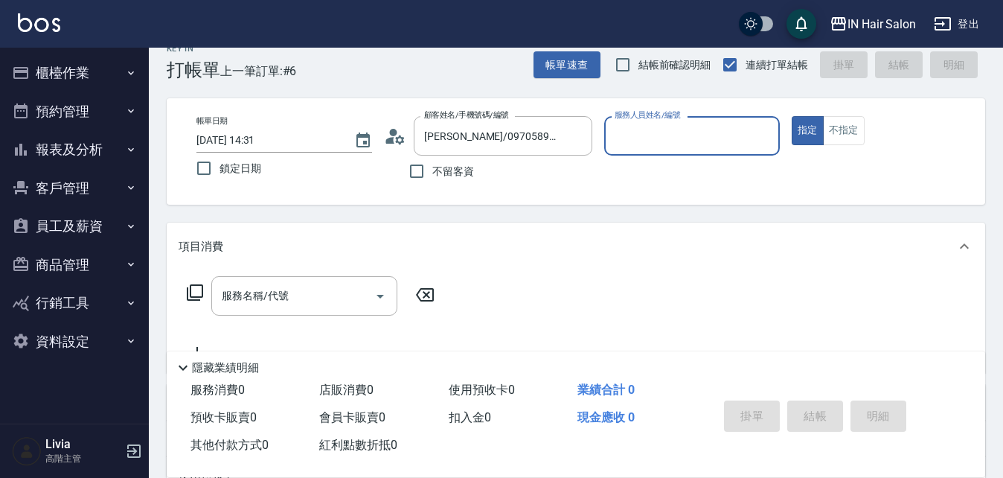
type input "8號店長Livia-8"
click at [195, 293] on icon at bounding box center [195, 293] width 18 height 18
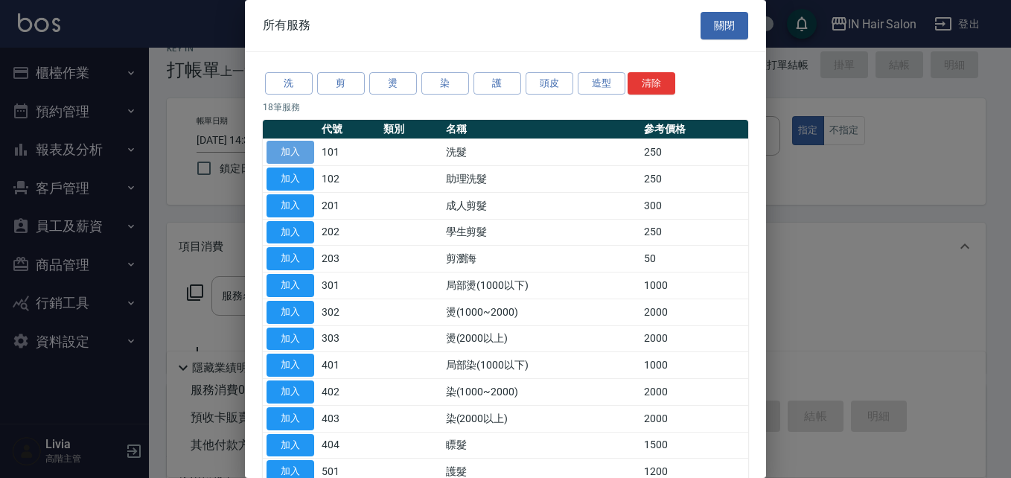
click at [297, 147] on button "加入" at bounding box center [290, 152] width 48 height 23
type input "洗髮(101)"
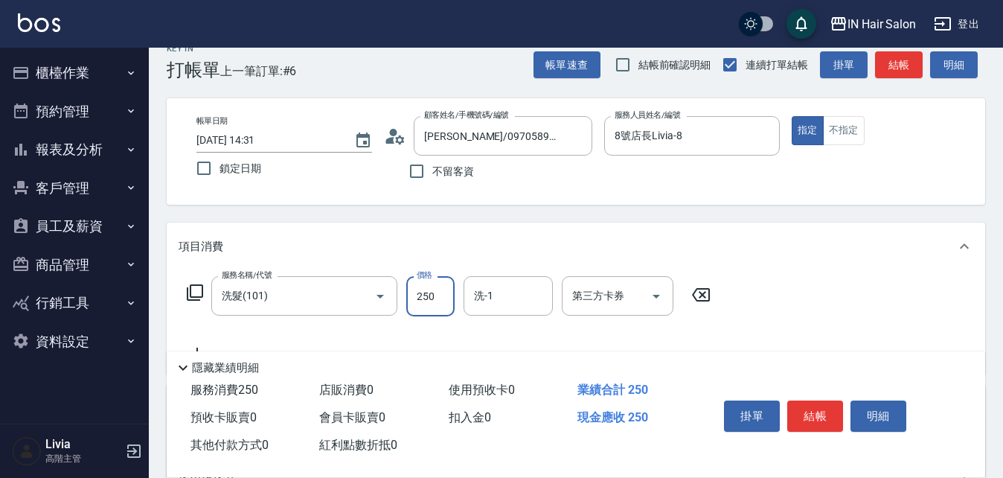
click at [435, 296] on input "250" at bounding box center [430, 296] width 48 height 40
type input "300"
click at [907, 292] on div "服務名稱/代號 洗髮(101) 服務名稱/代號 價格 300 價格 洗-1 洗-1 第三方卡券 第三方卡券" at bounding box center [576, 321] width 819 height 103
click at [813, 413] on button "結帳" at bounding box center [816, 415] width 56 height 31
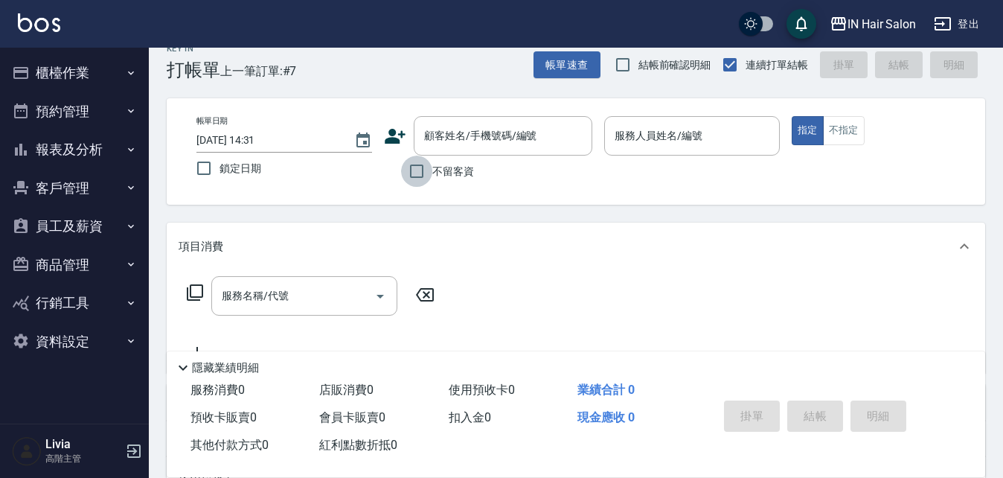
click at [415, 170] on input "不留客資" at bounding box center [416, 171] width 31 height 31
checkbox input "true"
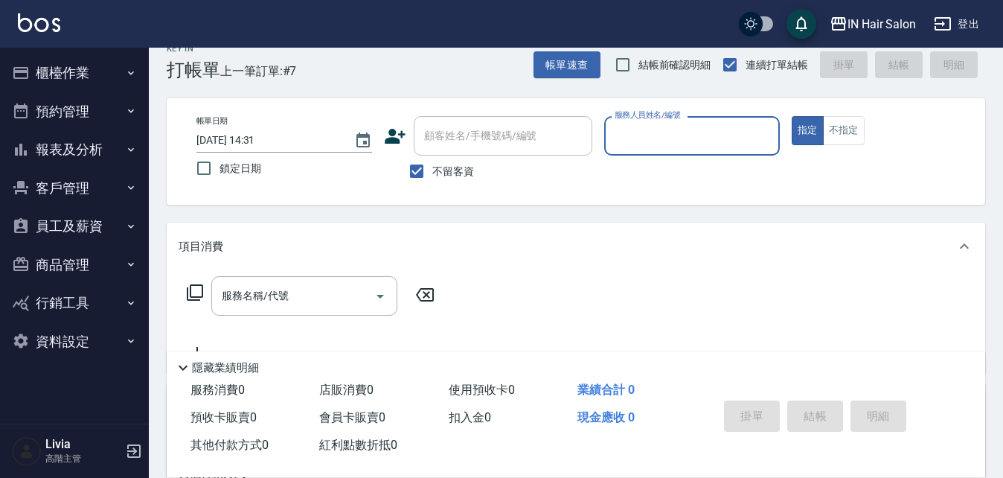
click at [690, 139] on input "服務人員姓名/編號" at bounding box center [692, 136] width 162 height 26
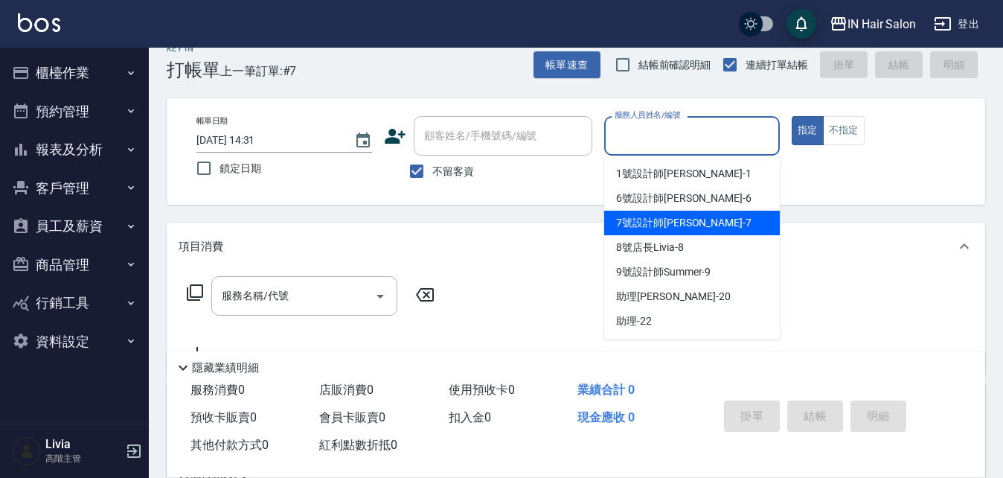
click at [667, 227] on span "7號設計師[PERSON_NAME] -7" at bounding box center [683, 223] width 135 height 16
type input "7號設計師[PERSON_NAME]-7"
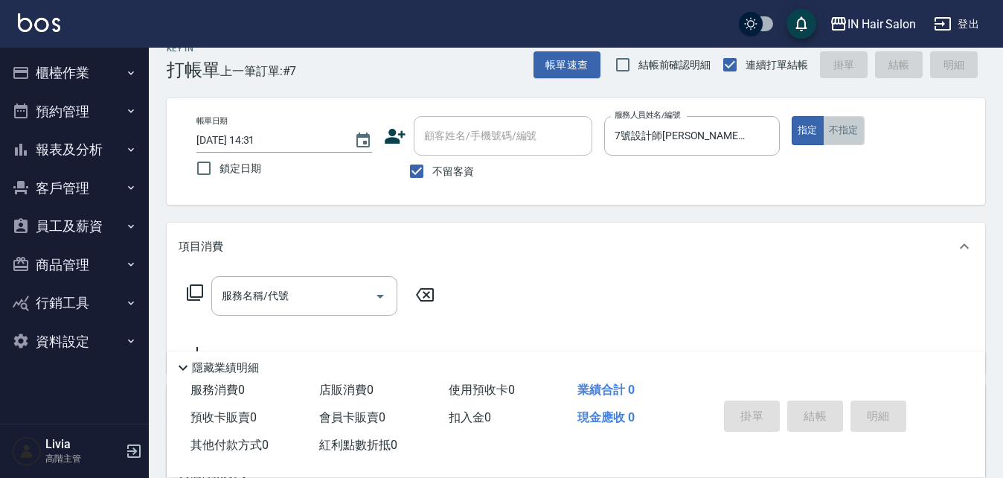
click at [842, 131] on button "不指定" at bounding box center [844, 130] width 42 height 29
click at [190, 291] on icon at bounding box center [195, 292] width 16 height 16
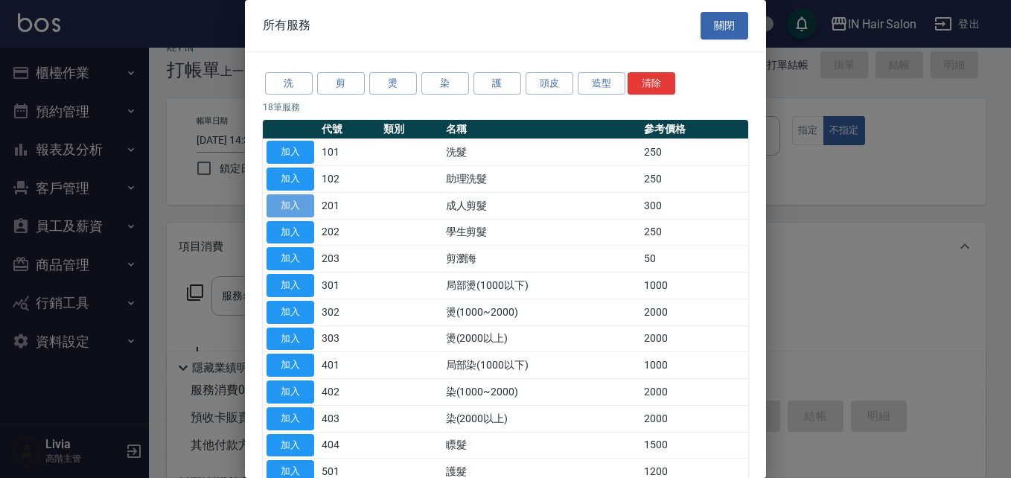
click at [284, 203] on button "加入" at bounding box center [290, 205] width 48 height 23
type input "成人剪髮(201)"
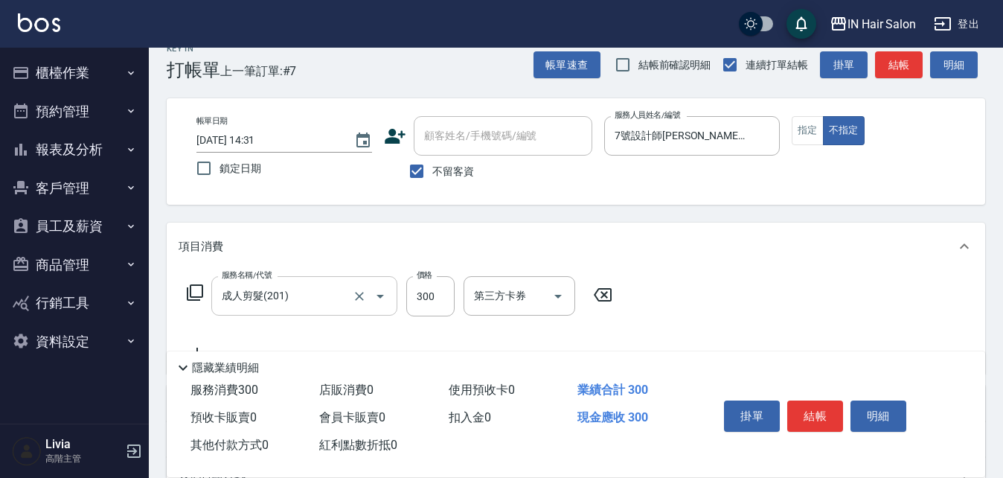
click at [397, 305] on div "成人剪髮(201) 服務名稱/代號" at bounding box center [304, 295] width 186 height 39
click at [441, 295] on input "300" at bounding box center [430, 296] width 48 height 40
type input "400"
click at [753, 319] on div "服務名稱/代號 成人剪髮(201) 服務名稱/代號 價格 400 價格 第三方卡券 第三方卡券" at bounding box center [576, 321] width 819 height 103
click at [817, 414] on button "結帳" at bounding box center [816, 415] width 56 height 31
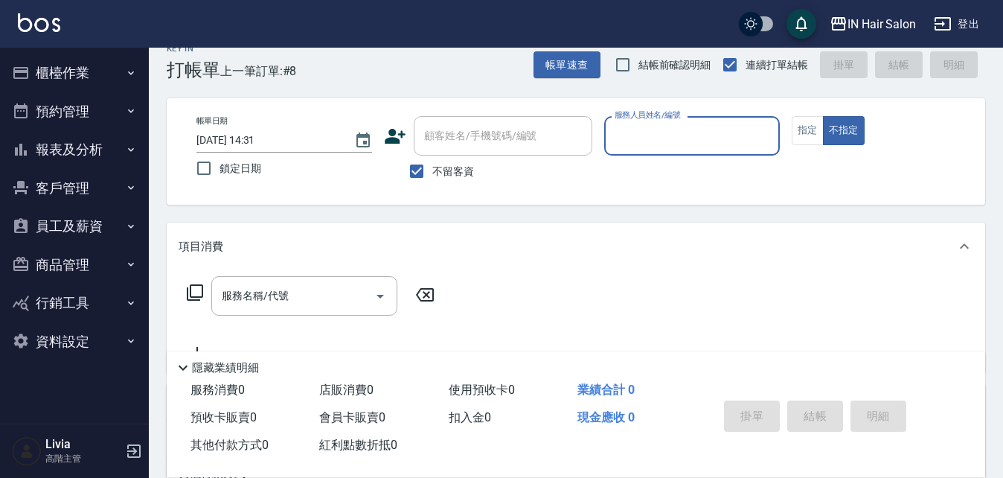
drag, startPoint x: 419, startPoint y: 173, endPoint x: 368, endPoint y: 177, distance: 51.6
click at [418, 172] on input "不留客資" at bounding box center [416, 171] width 31 height 31
checkbox input "false"
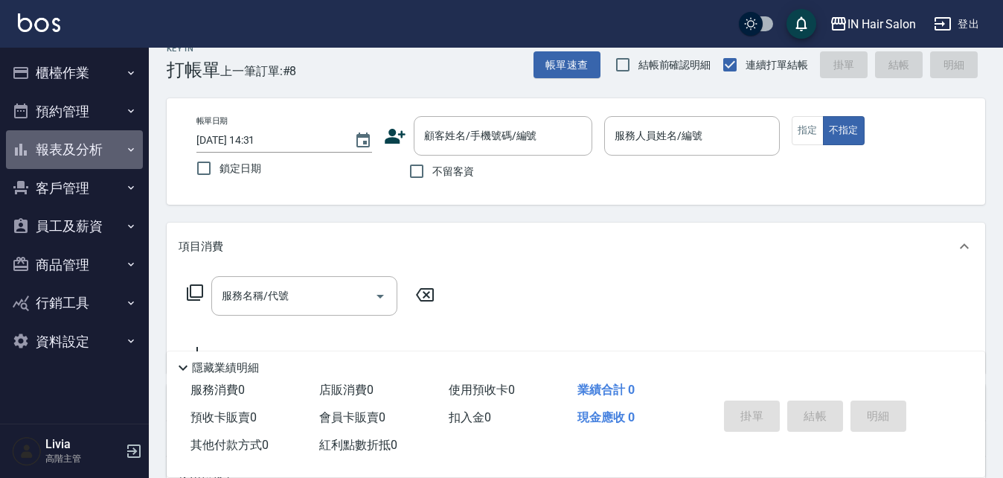
click at [69, 150] on button "報表及分析" at bounding box center [74, 149] width 137 height 39
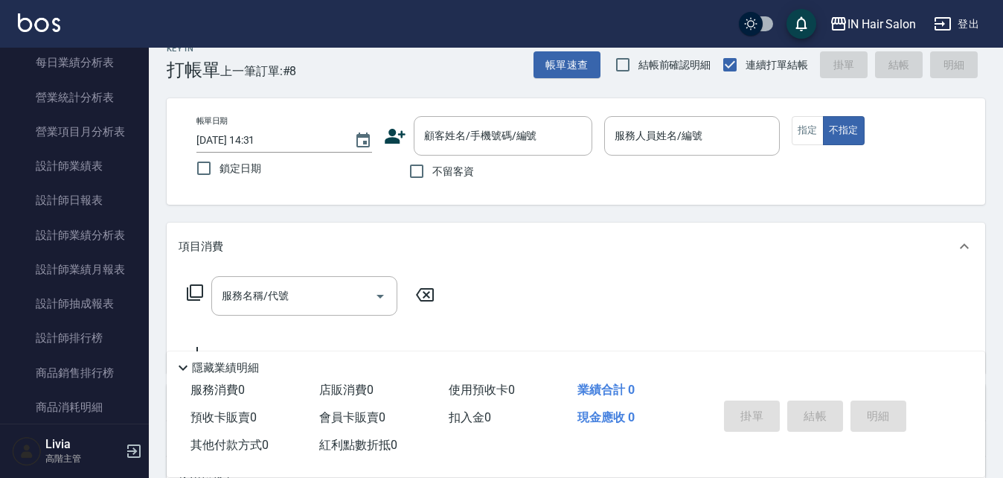
scroll to position [521, 0]
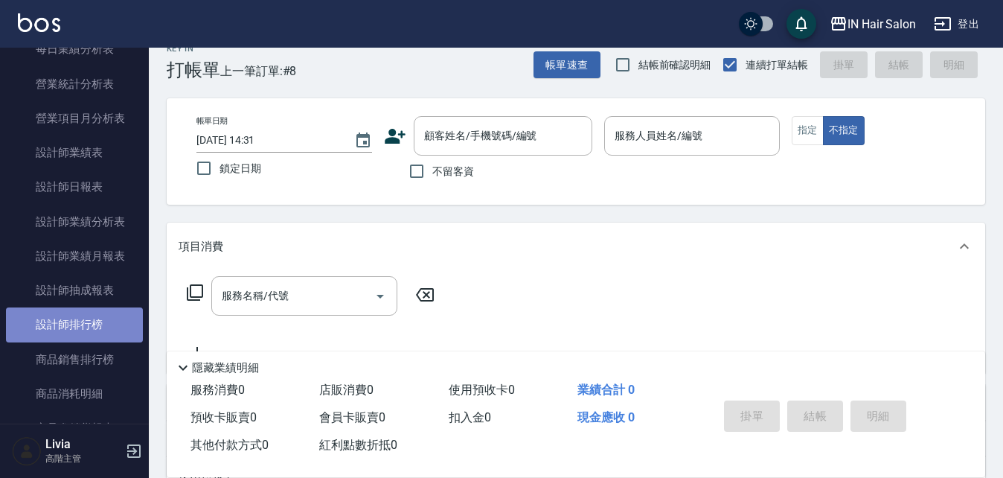
click at [84, 315] on link "設計師排行榜" at bounding box center [74, 324] width 137 height 34
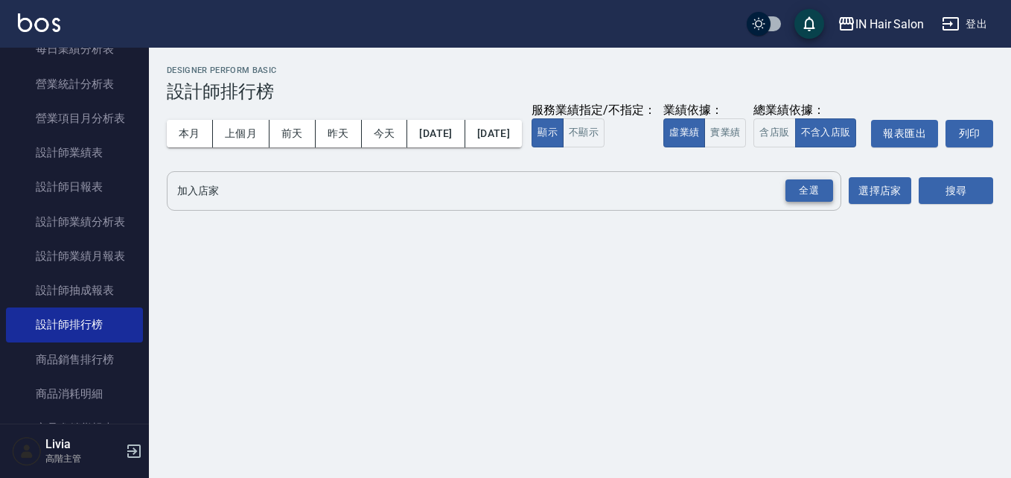
click at [809, 202] on div "全選" at bounding box center [809, 190] width 48 height 23
click at [390, 131] on button "今天" at bounding box center [385, 134] width 46 height 28
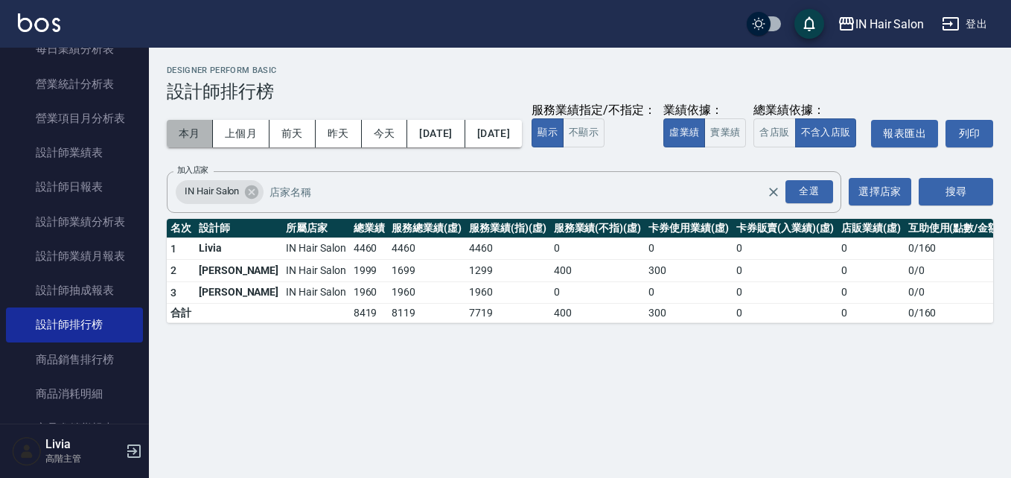
click at [189, 133] on button "本月" at bounding box center [190, 134] width 46 height 28
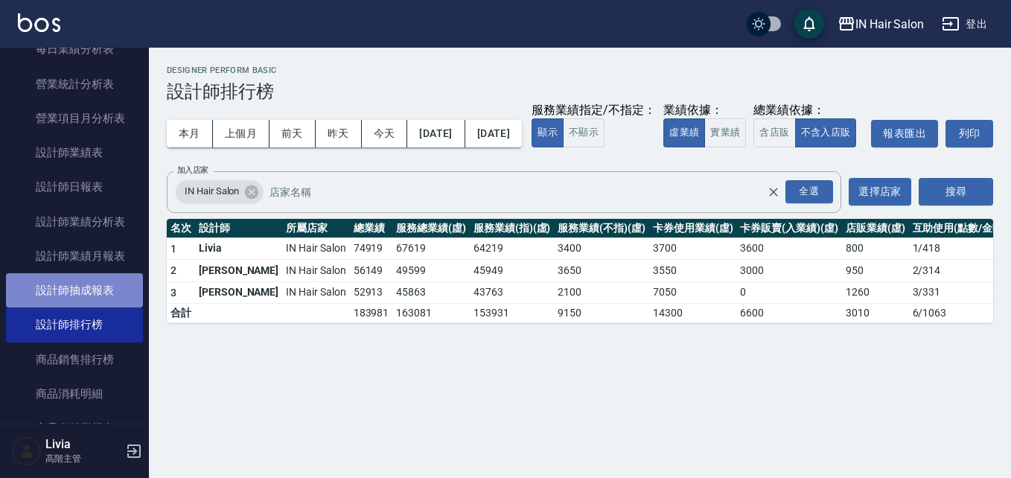
click at [87, 291] on link "設計師抽成報表" at bounding box center [74, 290] width 137 height 34
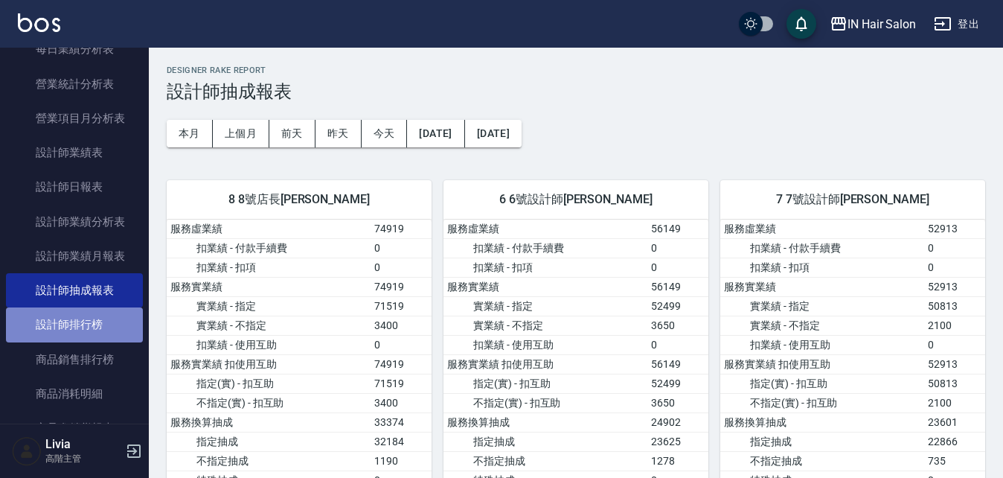
click at [85, 325] on link "設計師排行榜" at bounding box center [74, 324] width 137 height 34
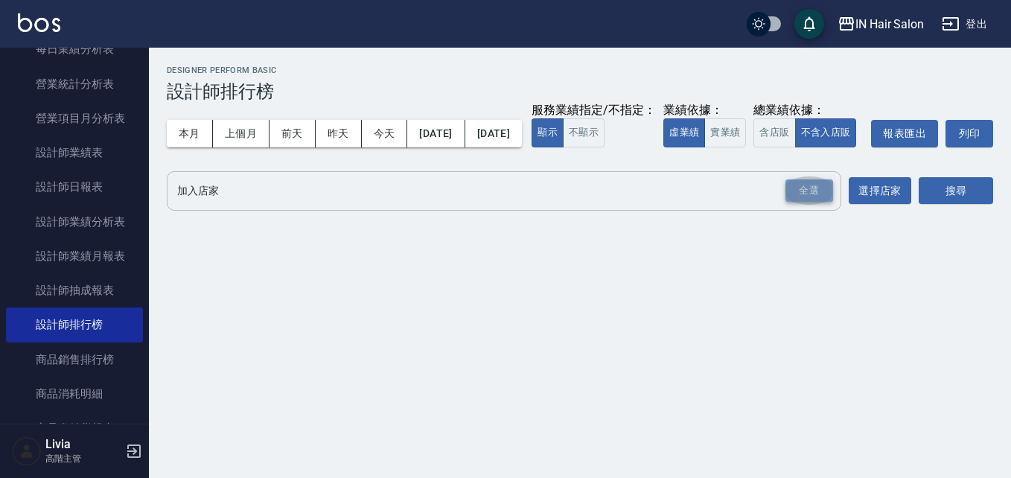
click at [822, 202] on div "全選" at bounding box center [809, 190] width 48 height 23
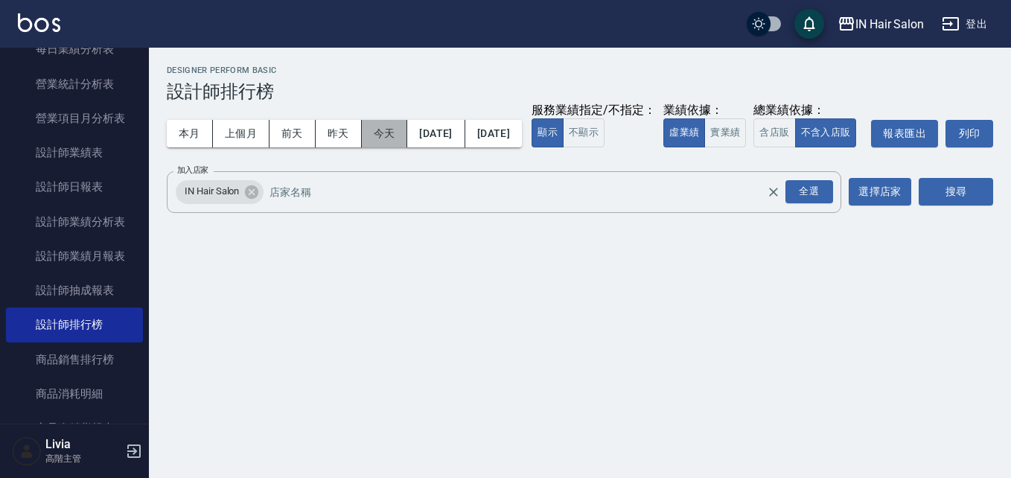
click at [388, 136] on button "今天" at bounding box center [385, 134] width 46 height 28
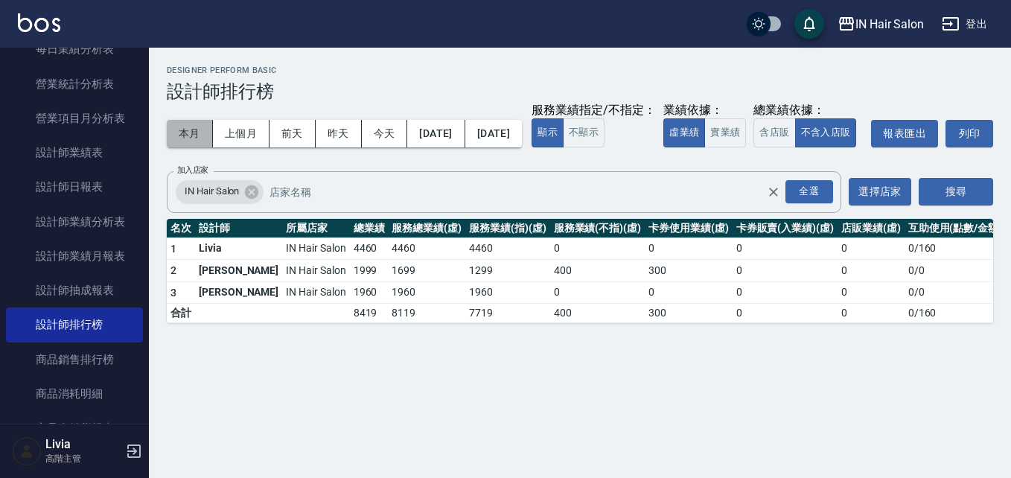
click at [188, 132] on button "本月" at bounding box center [190, 134] width 46 height 28
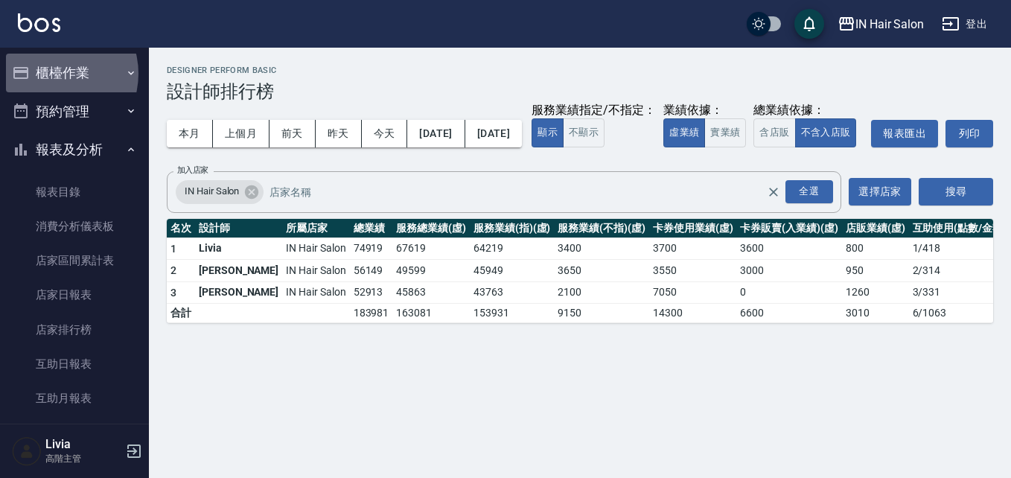
click at [51, 74] on button "櫃檯作業" at bounding box center [74, 73] width 137 height 39
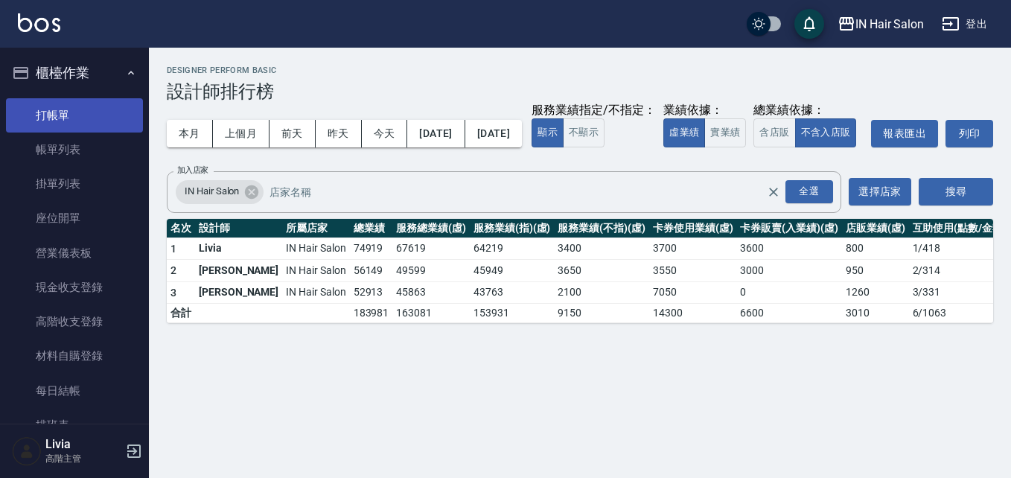
click at [51, 109] on link "打帳單" at bounding box center [74, 115] width 137 height 34
